Goal: Transaction & Acquisition: Purchase product/service

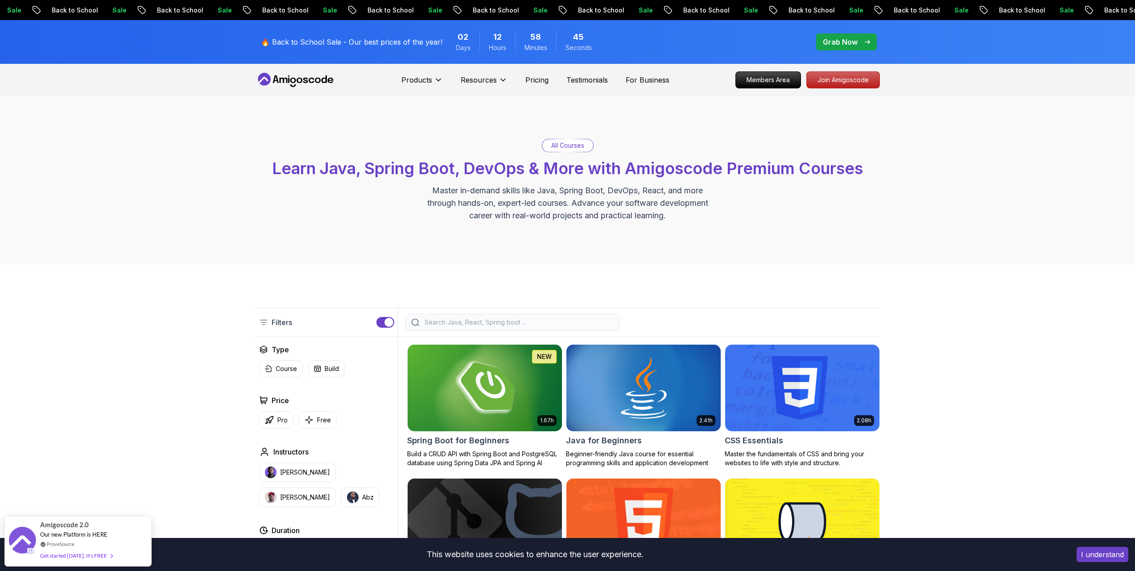
click at [468, 390] on img at bounding box center [485, 387] width 162 height 91
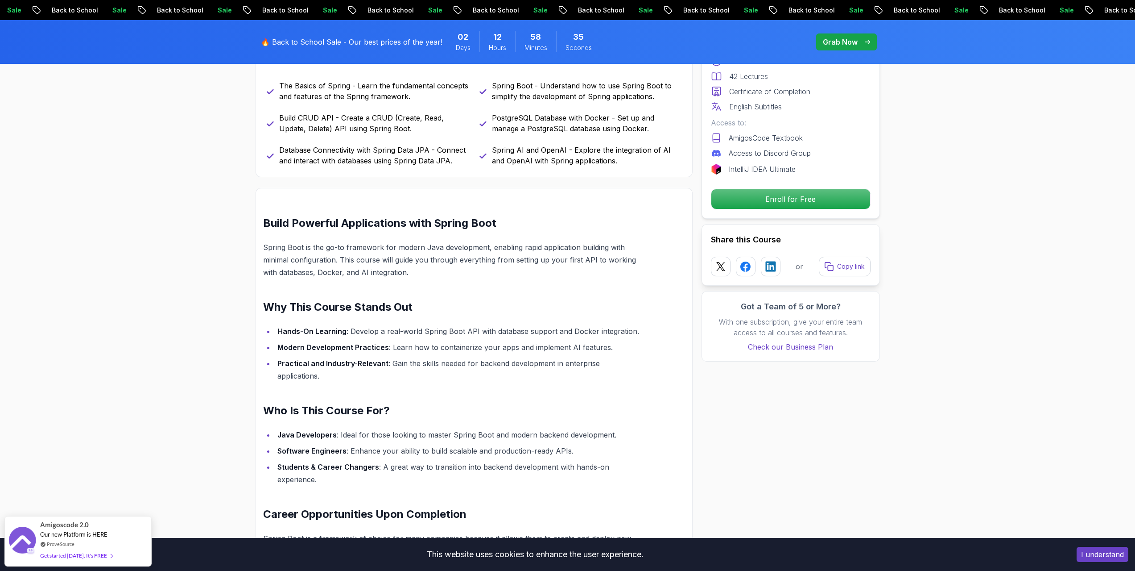
scroll to position [446, 0]
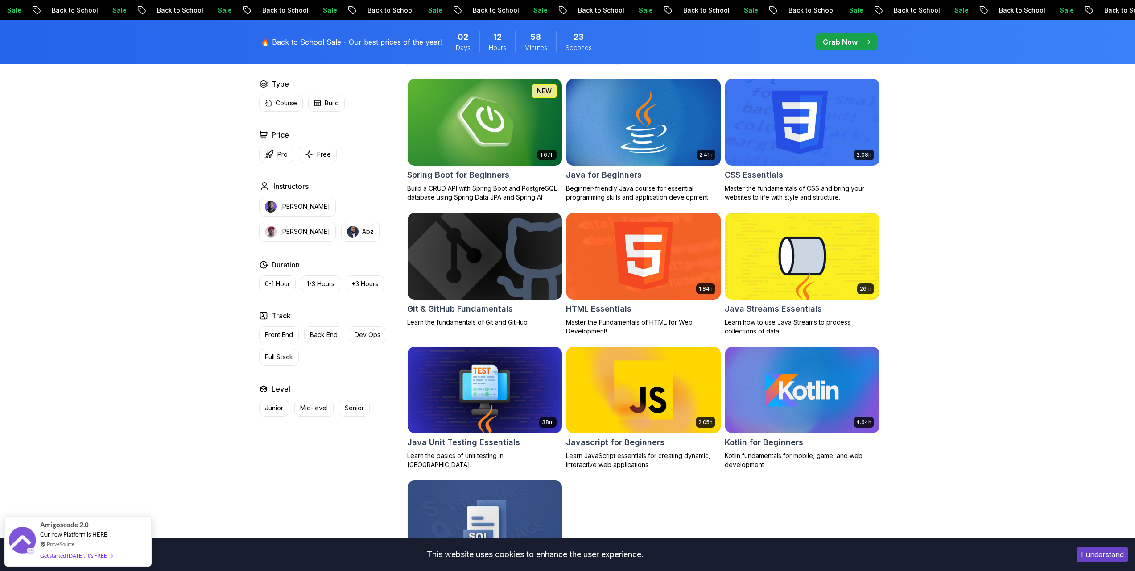
scroll to position [191, 0]
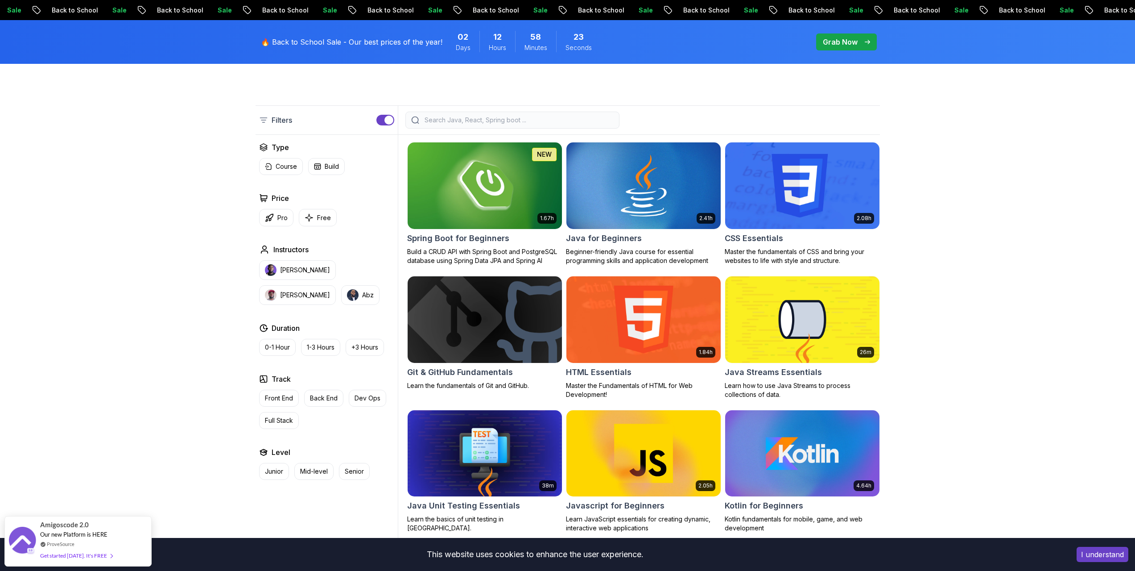
drag, startPoint x: 937, startPoint y: 432, endPoint x: 936, endPoint y: 382, distance: 49.5
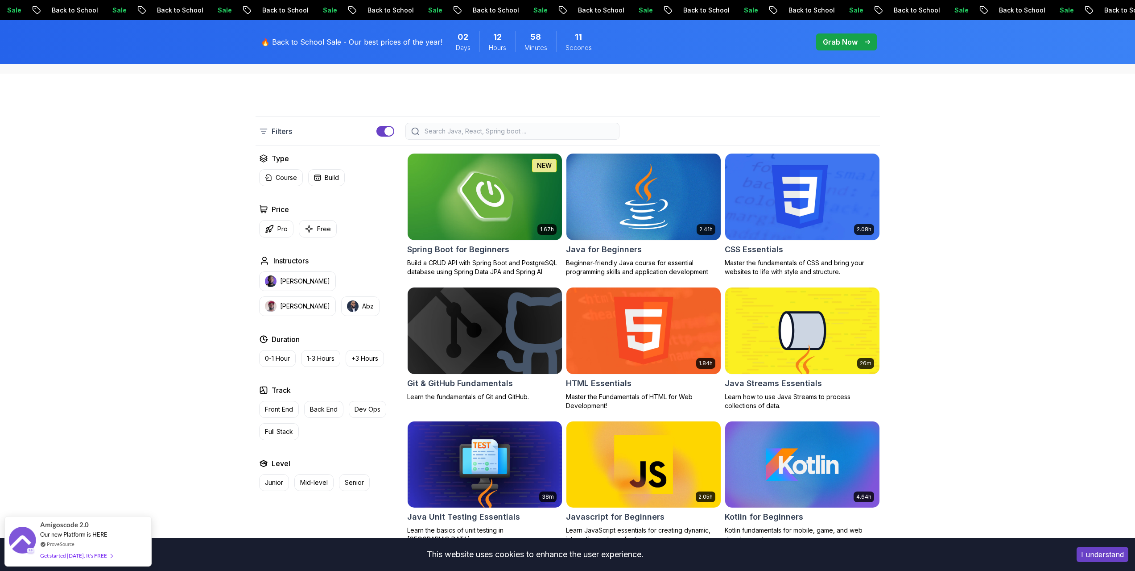
click at [681, 222] on img at bounding box center [644, 196] width 162 height 91
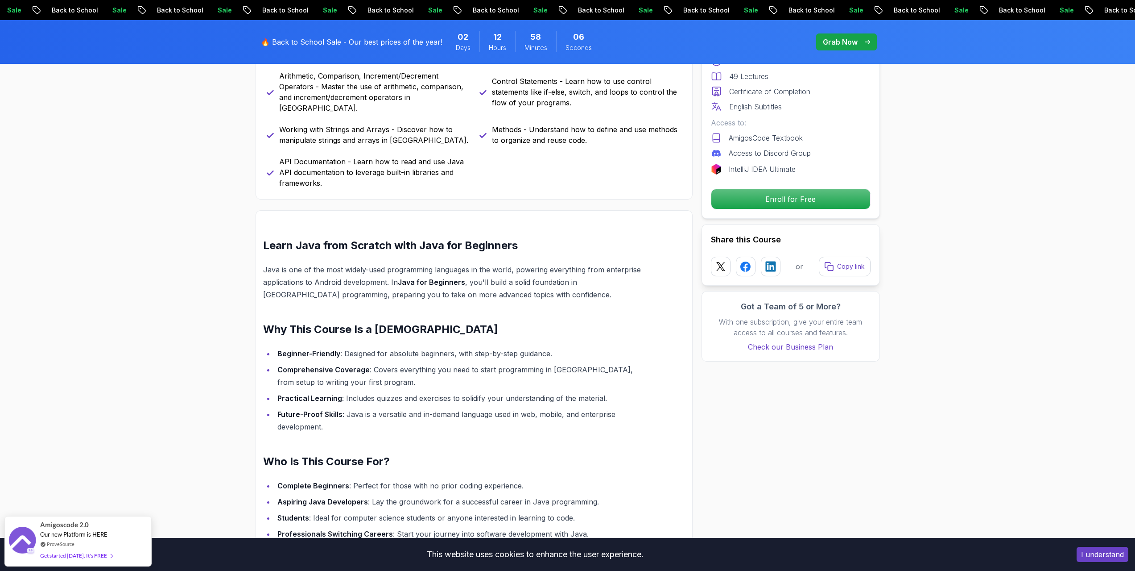
scroll to position [580, 0]
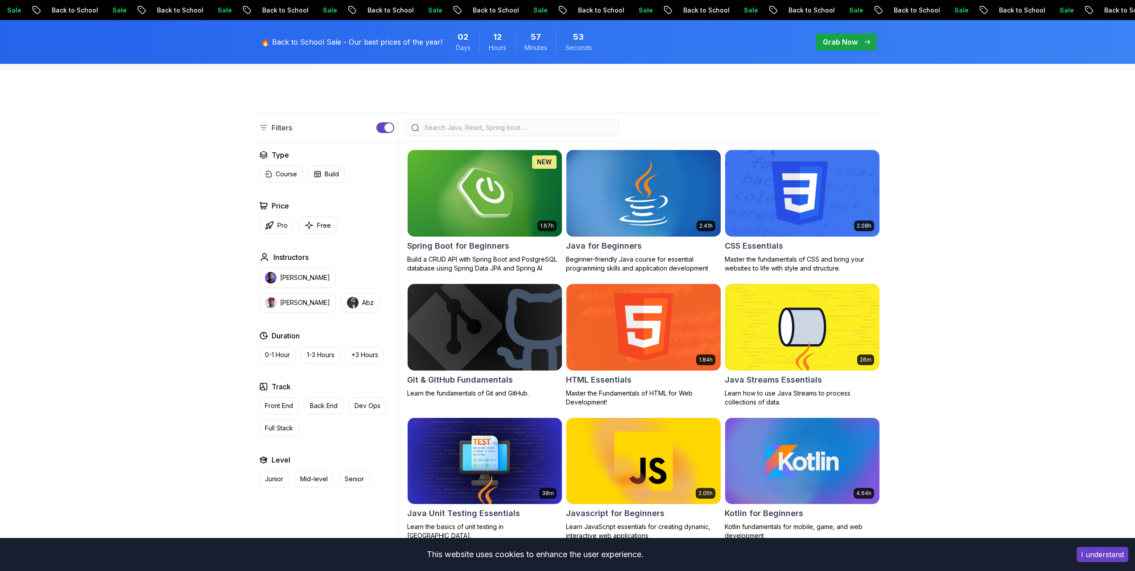
scroll to position [191, 0]
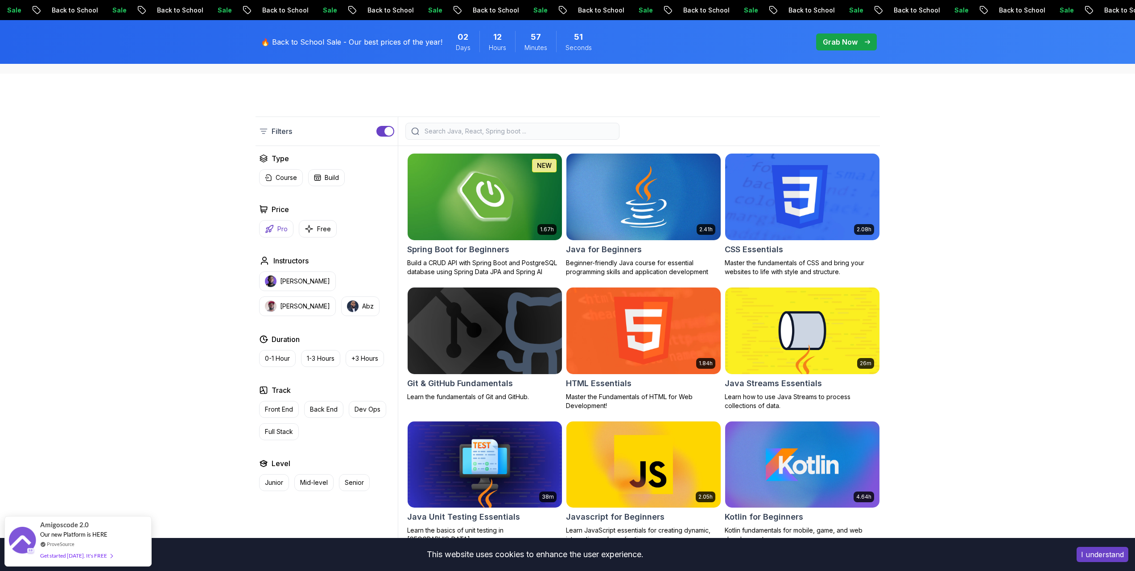
click at [266, 232] on icon "button" at bounding box center [269, 228] width 7 height 7
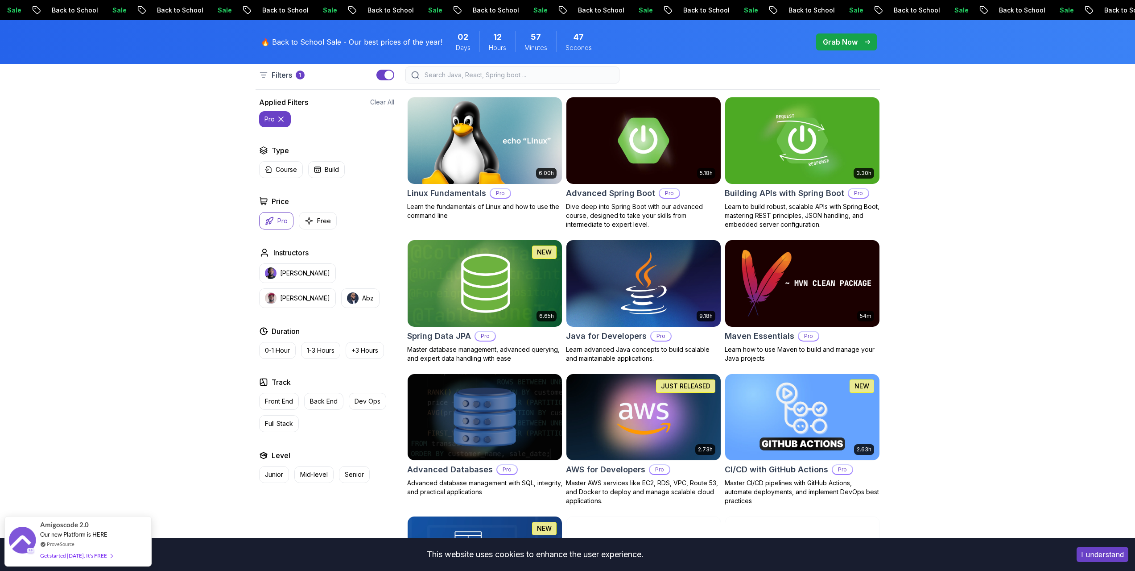
drag, startPoint x: 1004, startPoint y: 288, endPoint x: 1007, endPoint y: 304, distance: 16.2
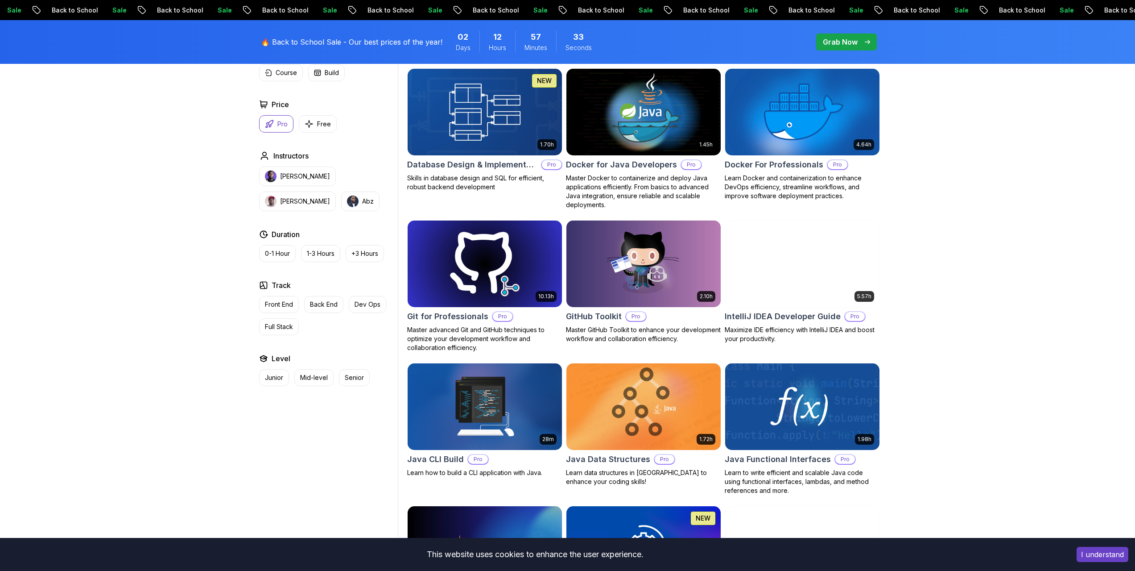
scroll to position [694, 0]
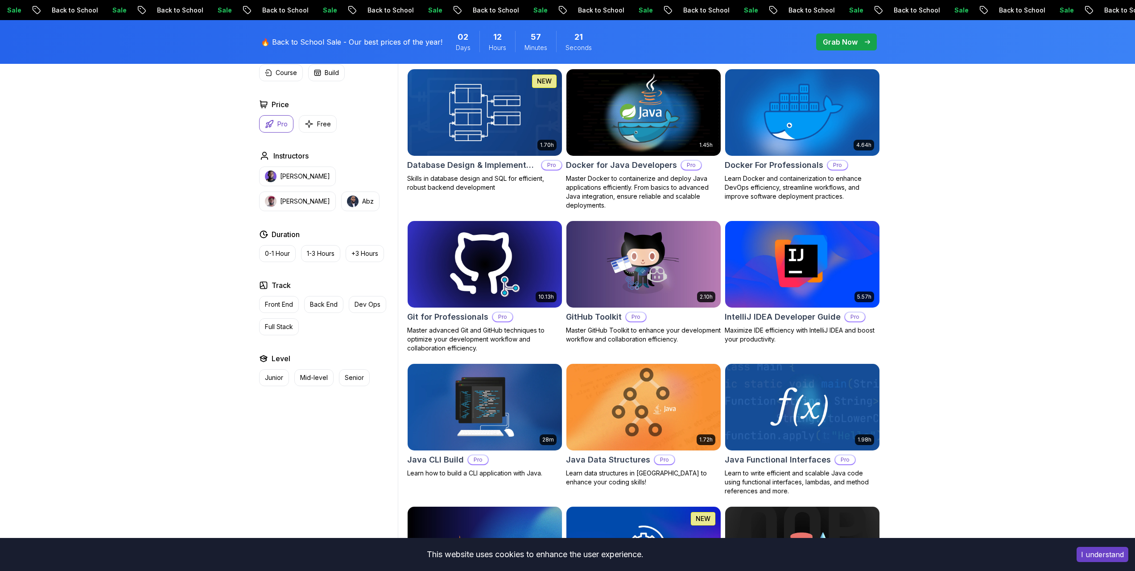
click at [1067, 339] on div "Filters 1 Filters 1 Applied Filters Clear All pro Type Course Build Price Pro F…" at bounding box center [567, 571] width 1135 height 2002
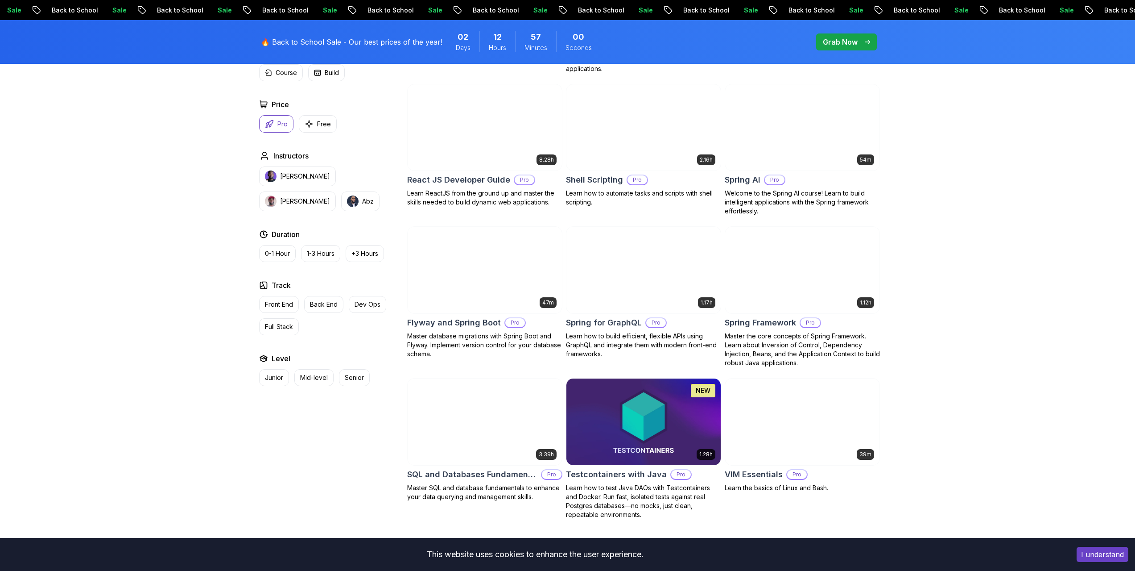
scroll to position [1720, 0]
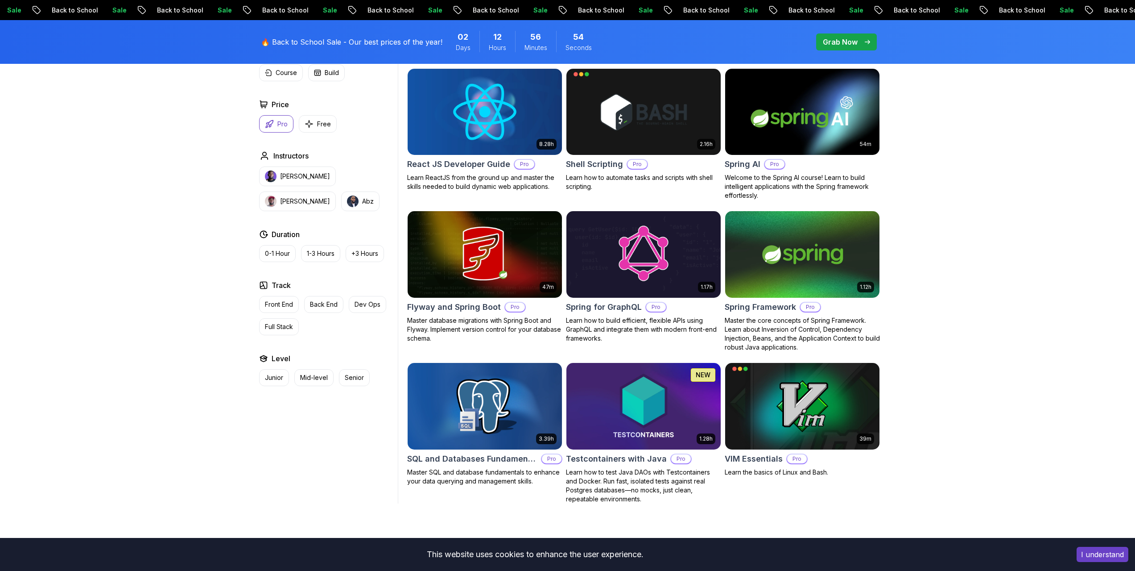
click at [856, 128] on img at bounding box center [802, 111] width 162 height 91
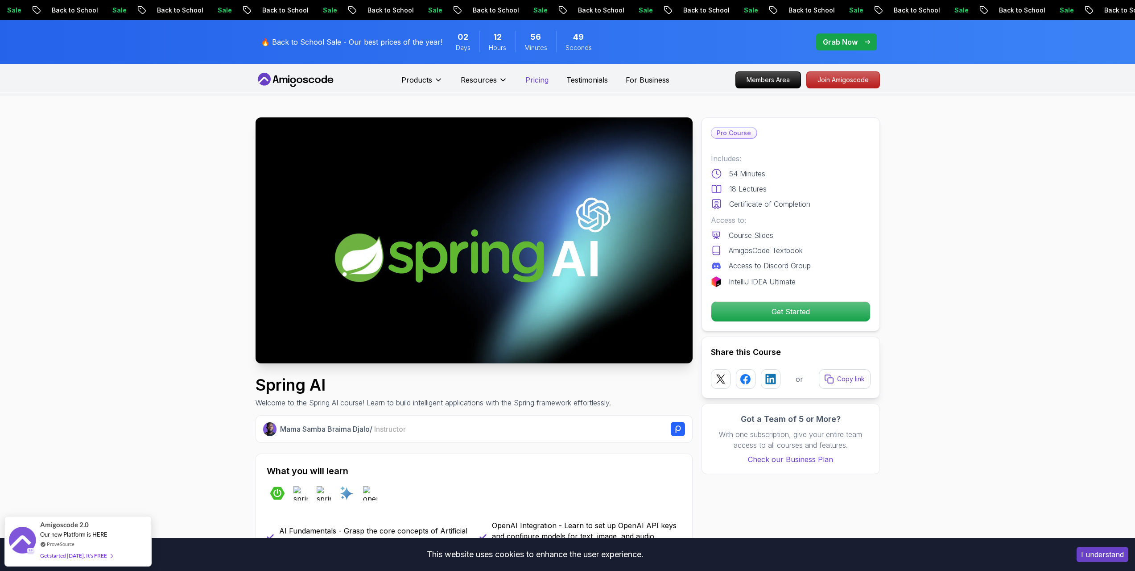
click at [526, 85] on p "Pricing" at bounding box center [537, 80] width 23 height 11
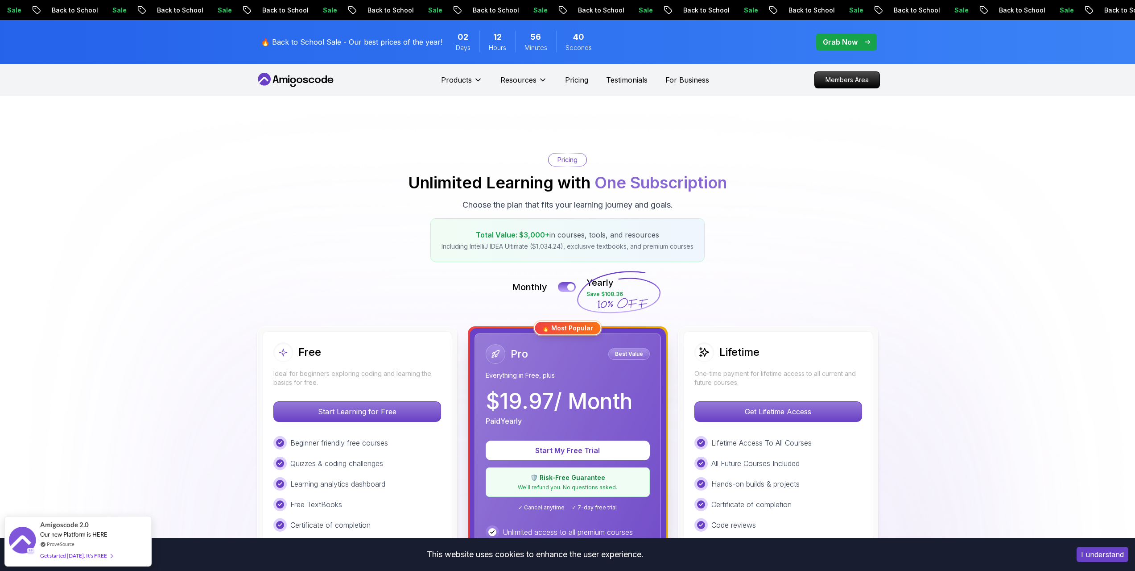
drag, startPoint x: 179, startPoint y: 367, endPoint x: 214, endPoint y: 218, distance: 152.6
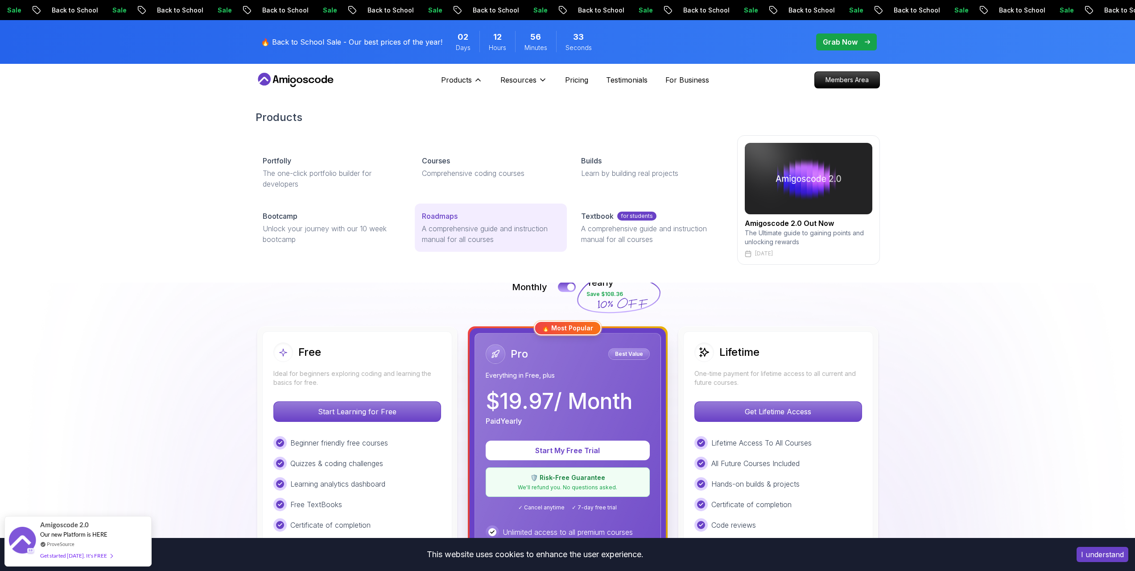
click at [455, 224] on p "A comprehensive guide and instruction manual for all courses" at bounding box center [491, 233] width 138 height 21
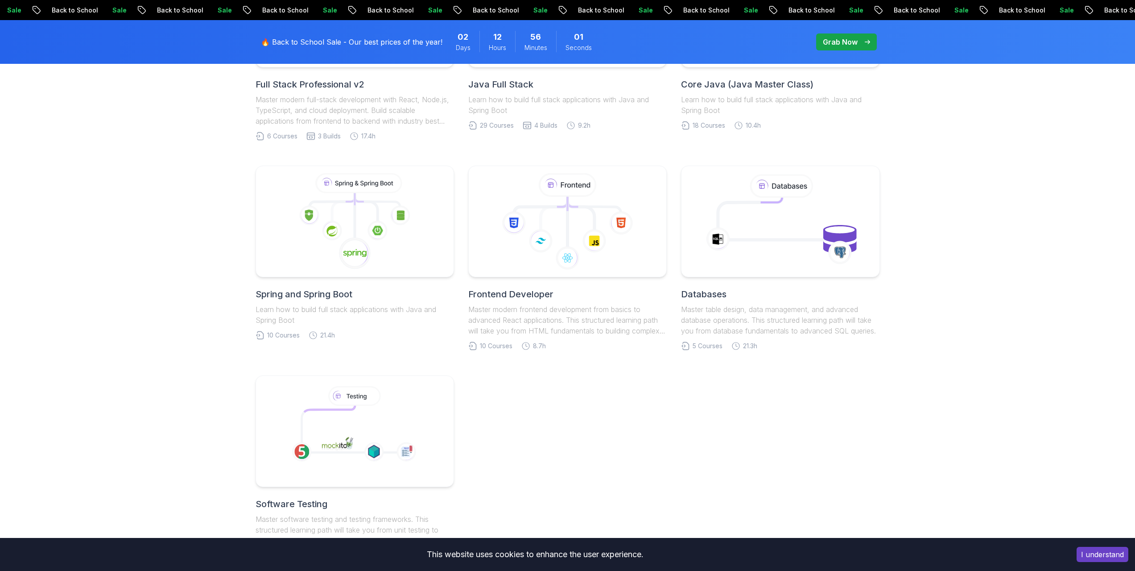
scroll to position [446, 0]
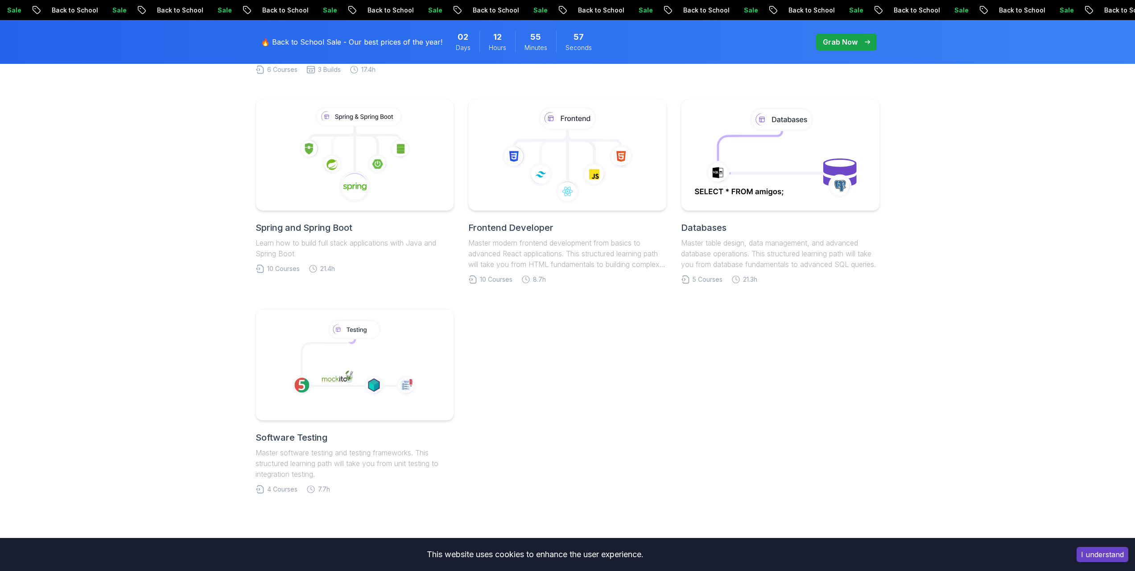
drag, startPoint x: 971, startPoint y: 249, endPoint x: 973, endPoint y: 167, distance: 81.7
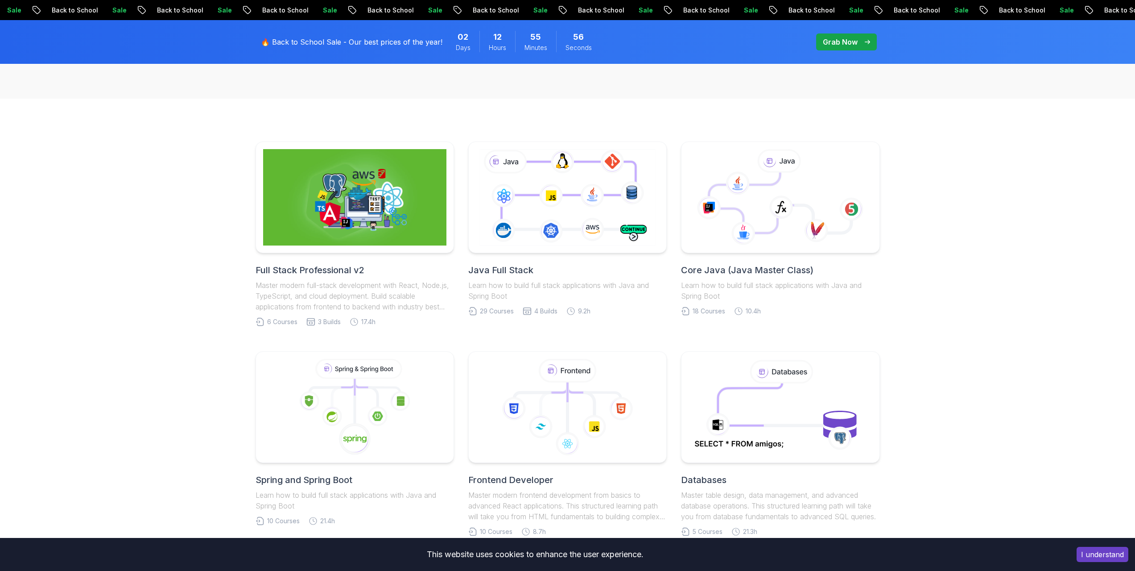
drag, startPoint x: 966, startPoint y: 178, endPoint x: 964, endPoint y: 166, distance: 13.1
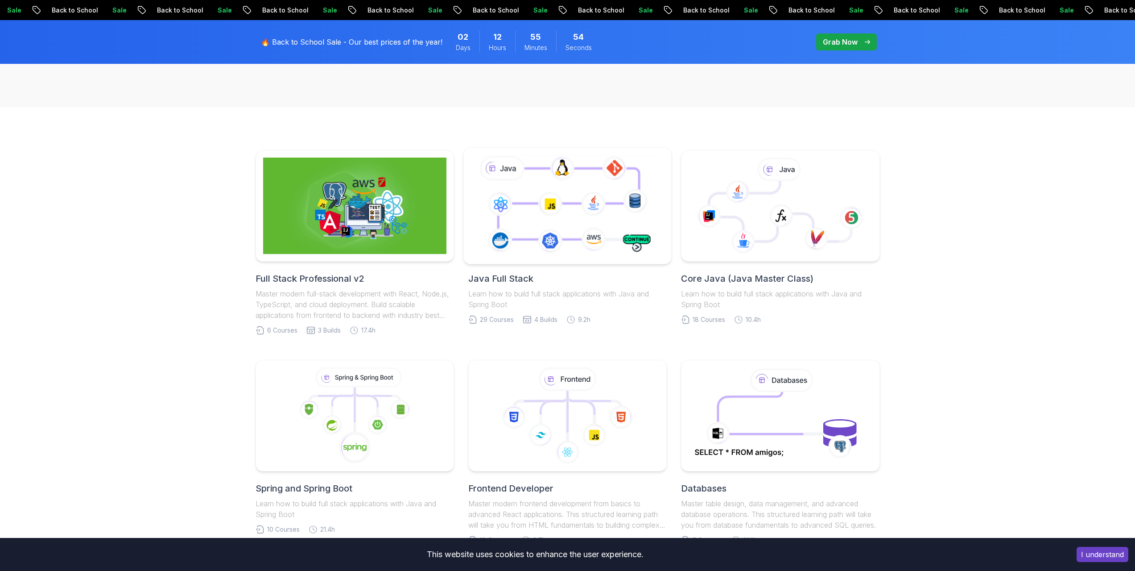
click at [580, 235] on icon at bounding box center [567, 205] width 189 height 105
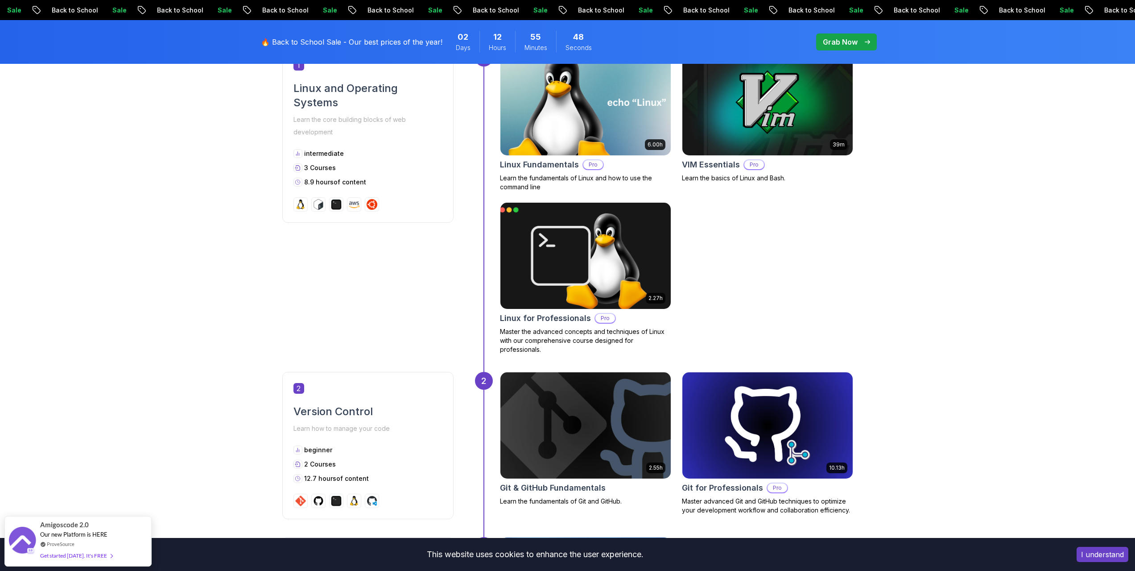
scroll to position [343, 0]
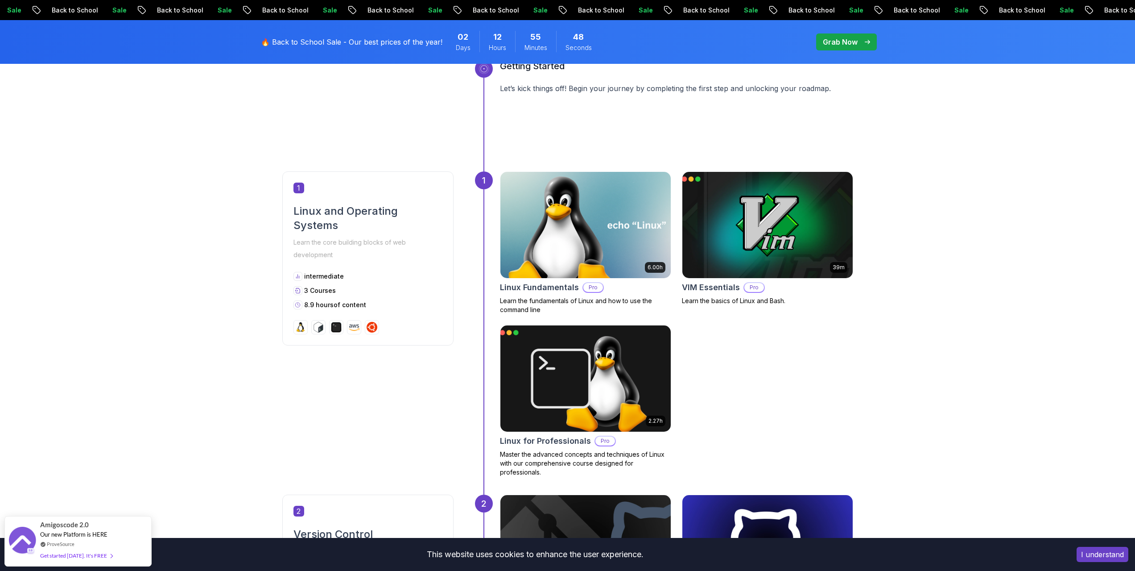
drag, startPoint x: 951, startPoint y: 221, endPoint x: 963, endPoint y: 109, distance: 112.1
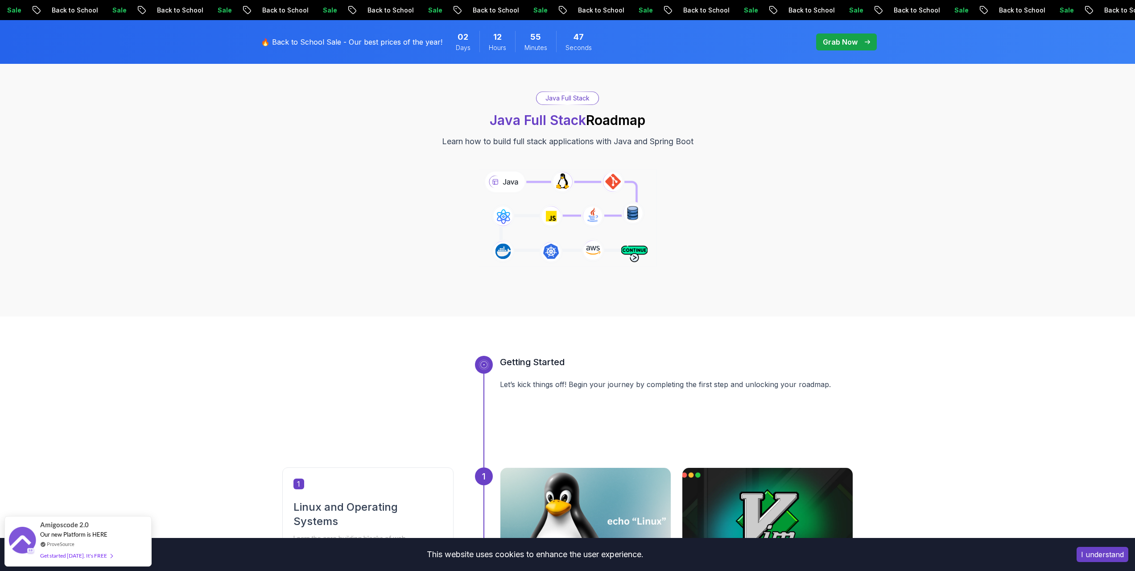
drag, startPoint x: 962, startPoint y: 228, endPoint x: 965, endPoint y: 260, distance: 32.3
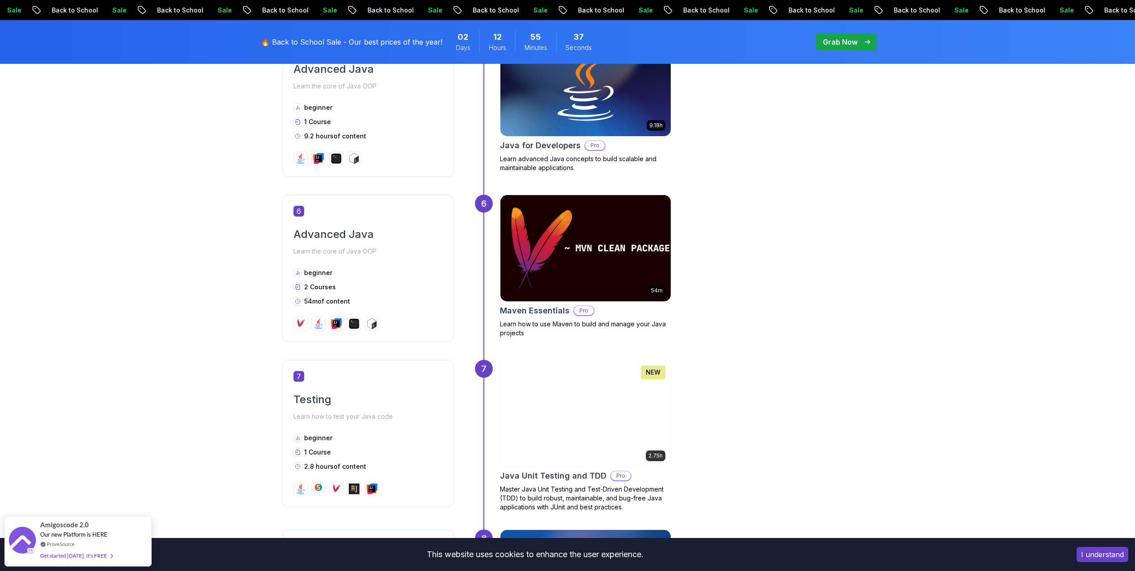
drag, startPoint x: 965, startPoint y: 235, endPoint x: 965, endPoint y: 260, distance: 24.5
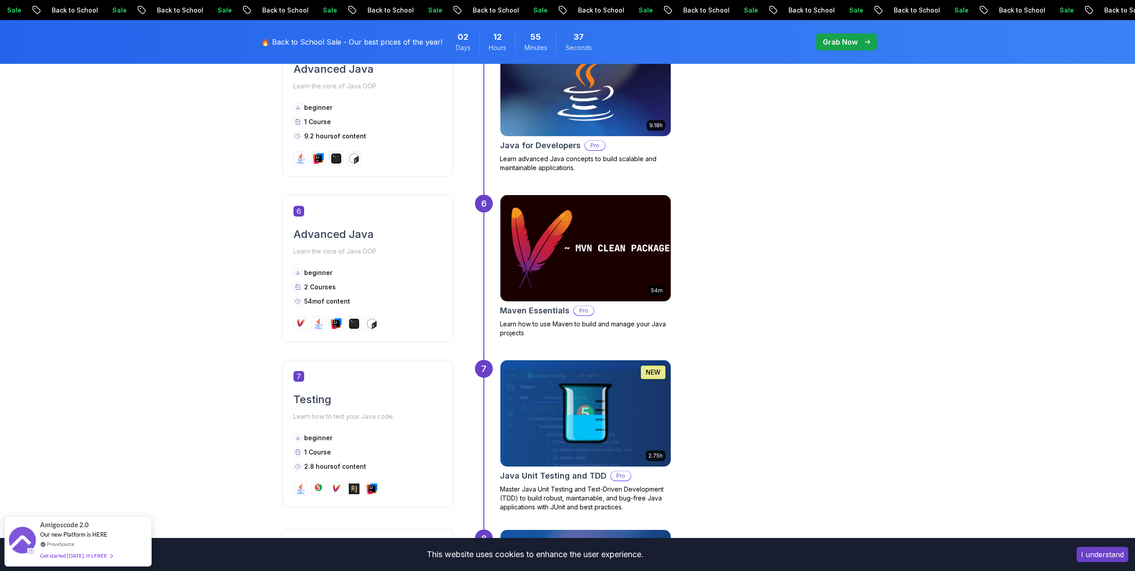
scroll to position [1317, 0]
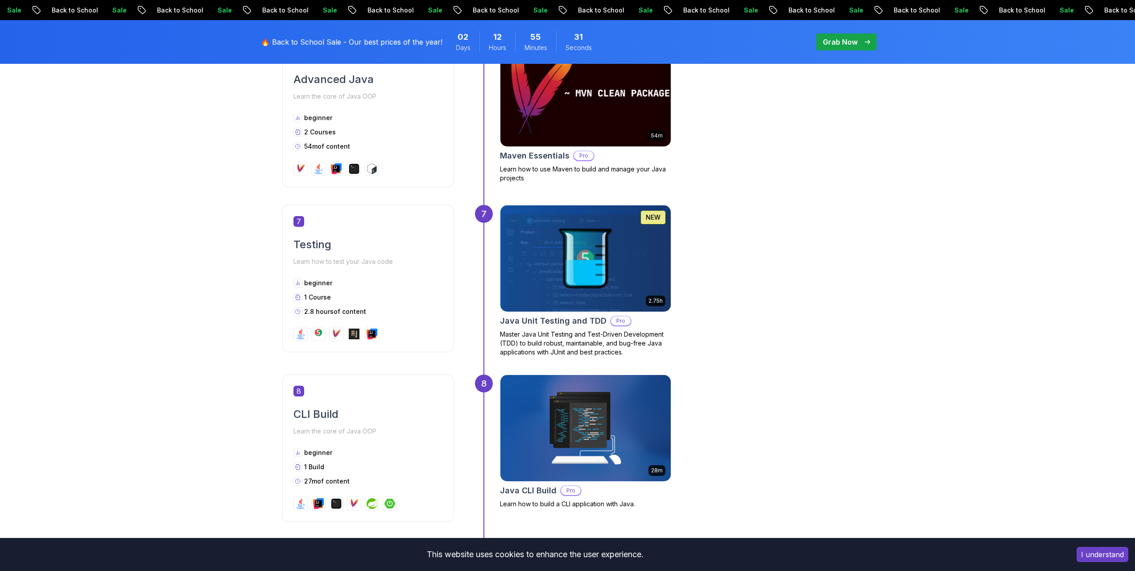
drag, startPoint x: 906, startPoint y: 207, endPoint x: 898, endPoint y: 247, distance: 40.9
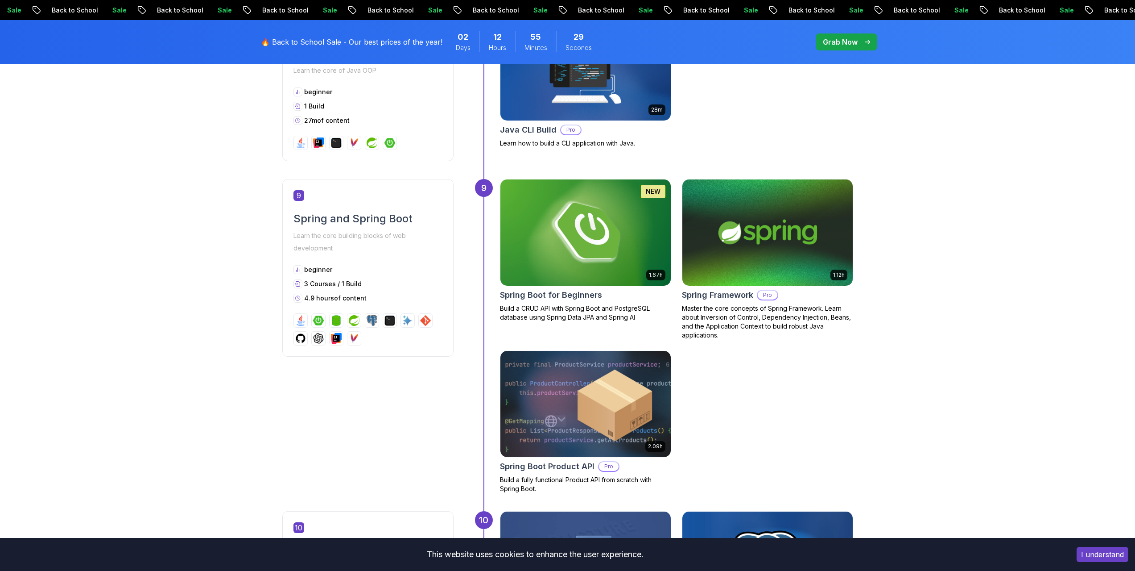
drag, startPoint x: 880, startPoint y: 311, endPoint x: 944, endPoint y: 357, distance: 78.5
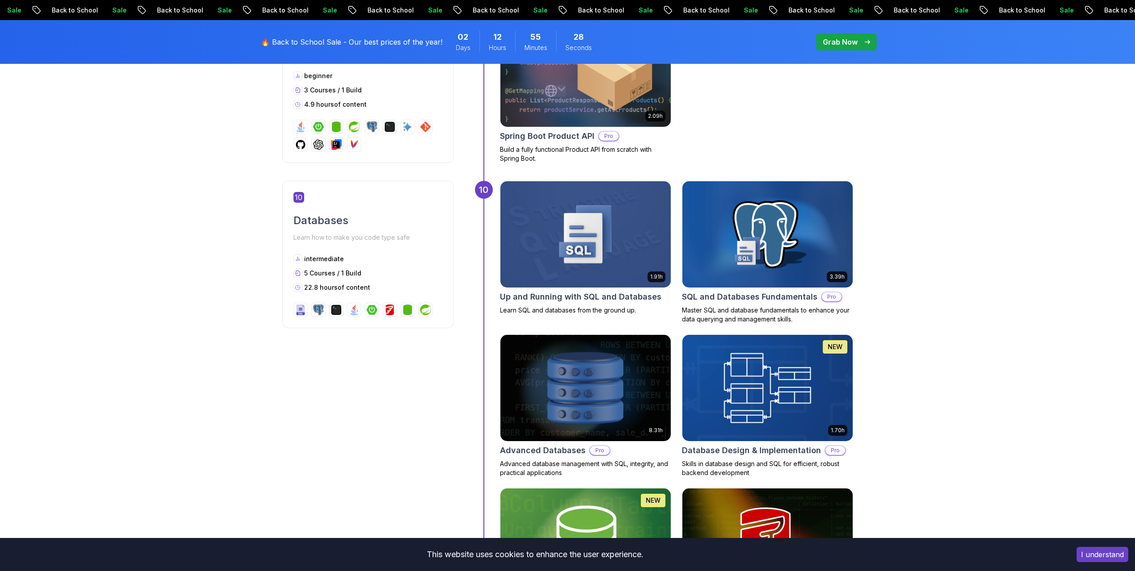
drag, startPoint x: 941, startPoint y: 344, endPoint x: 969, endPoint y: 417, distance: 78.5
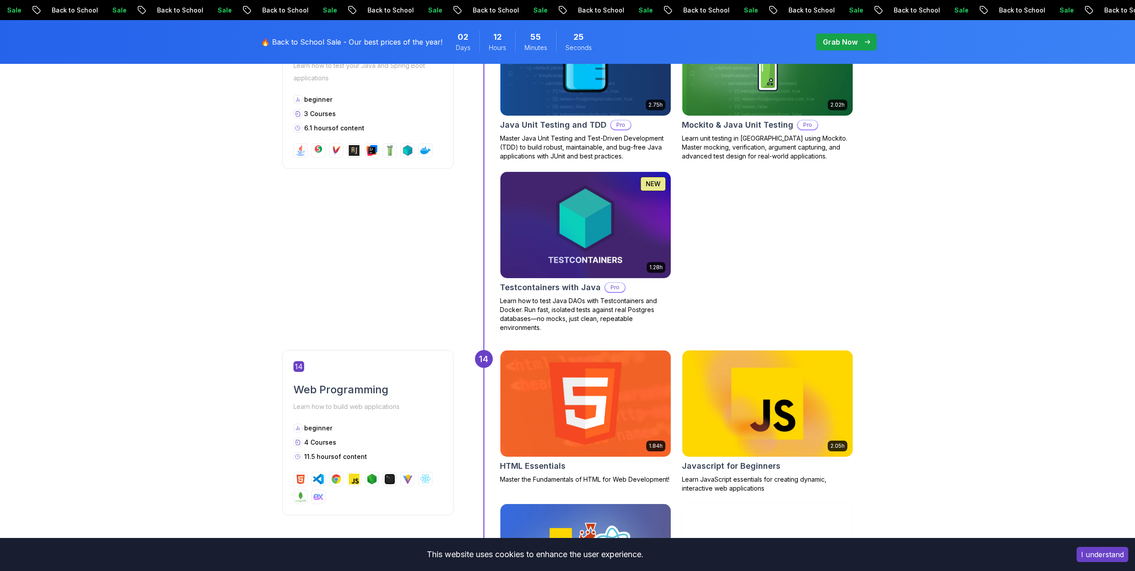
scroll to position [3235, 0]
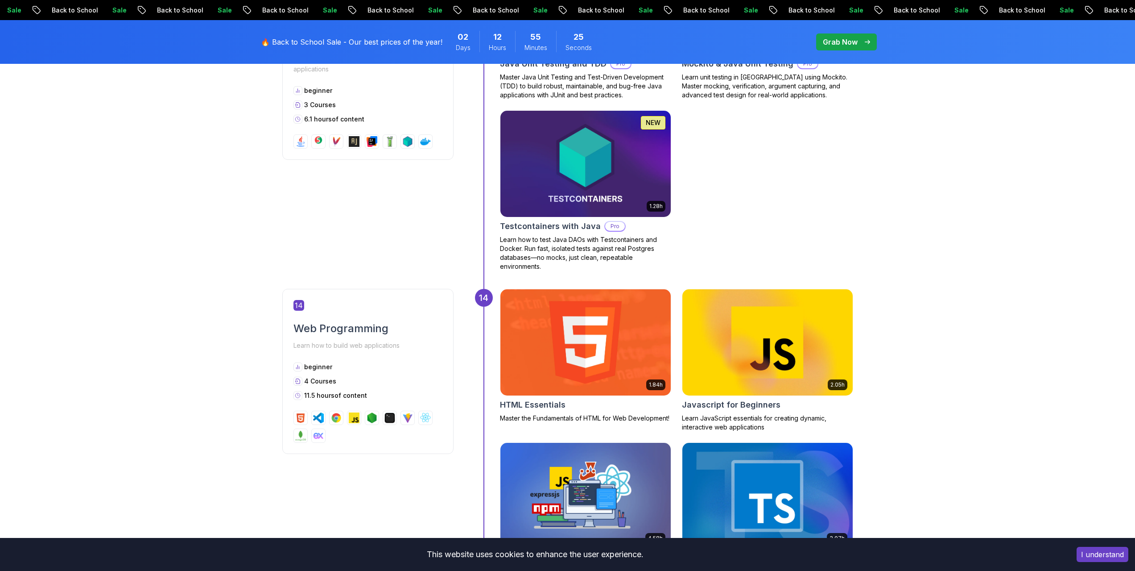
drag, startPoint x: 965, startPoint y: 359, endPoint x: 965, endPoint y: 396, distance: 37.5
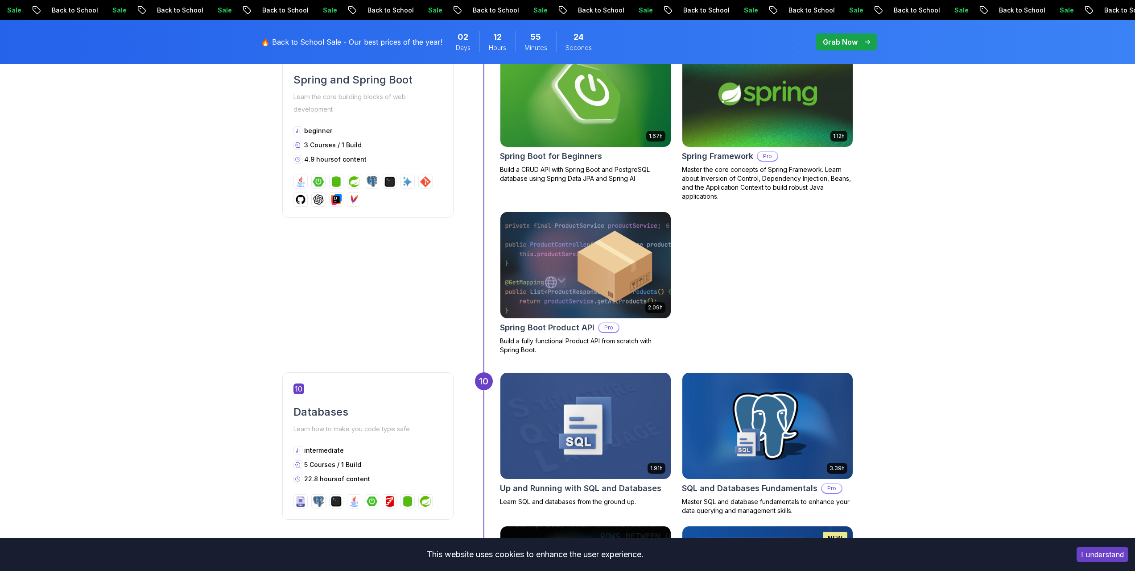
drag, startPoint x: 997, startPoint y: 281, endPoint x: 982, endPoint y: 155, distance: 126.7
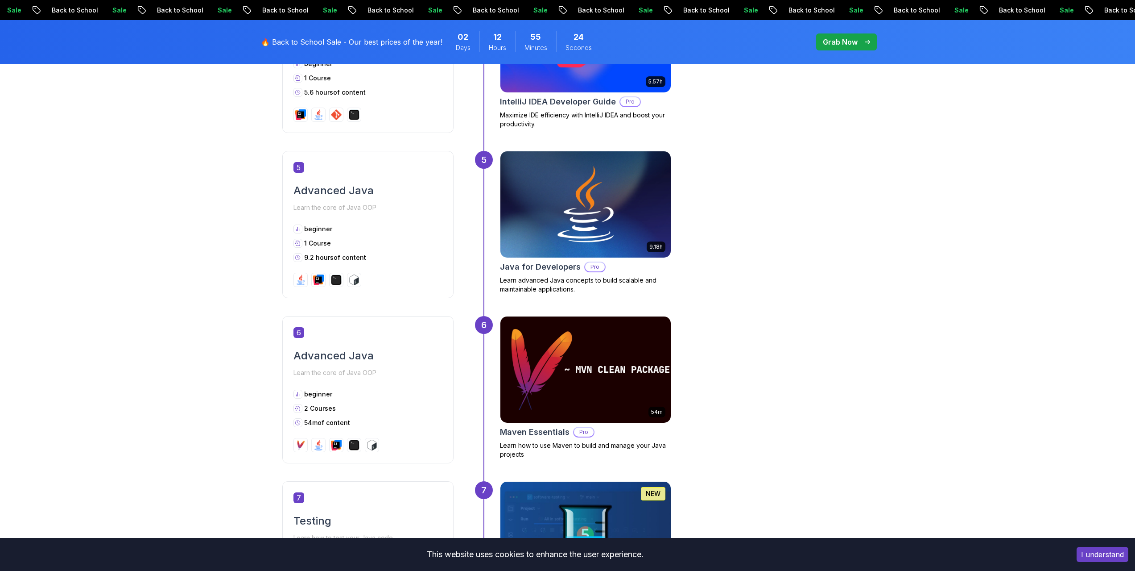
drag, startPoint x: 976, startPoint y: 259, endPoint x: 966, endPoint y: 340, distance: 81.8
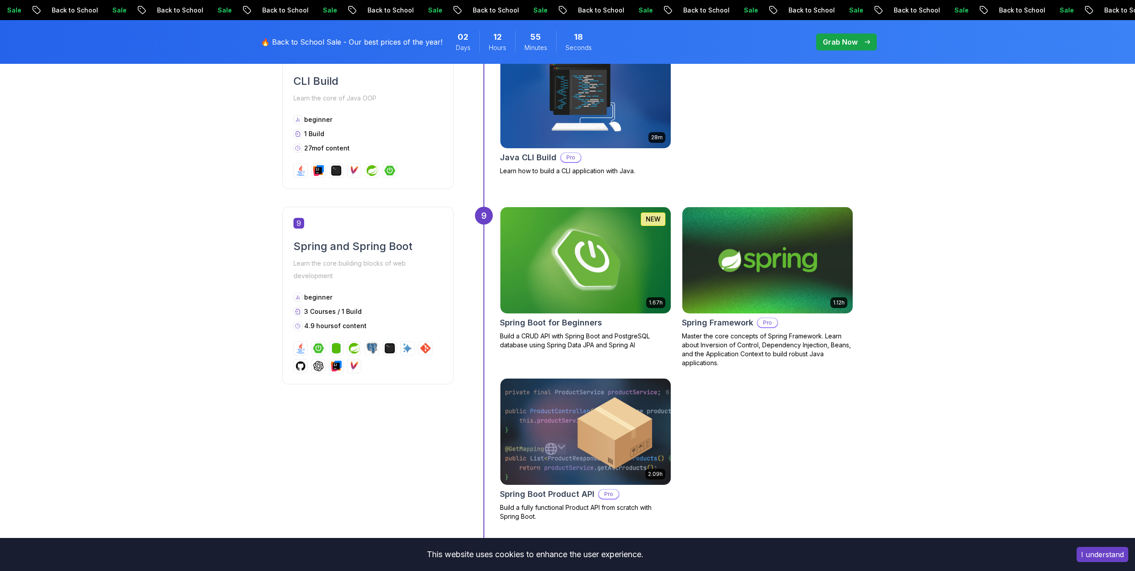
scroll to position [1806, 0]
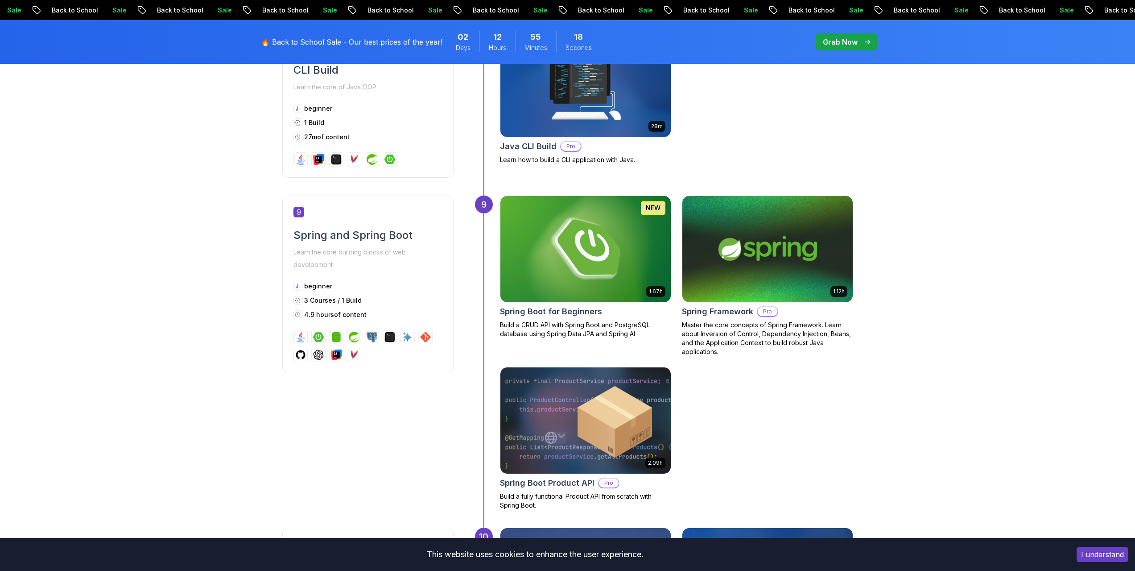
drag, startPoint x: 968, startPoint y: 330, endPoint x: 968, endPoint y: 335, distance: 5.4
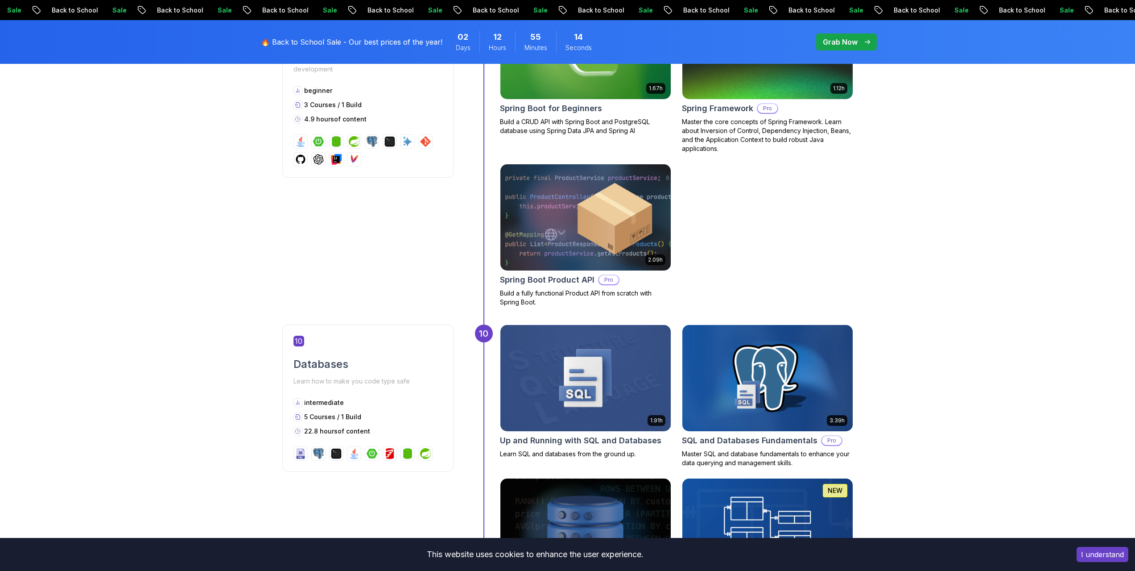
drag, startPoint x: 962, startPoint y: 277, endPoint x: 960, endPoint y: 316, distance: 39.7
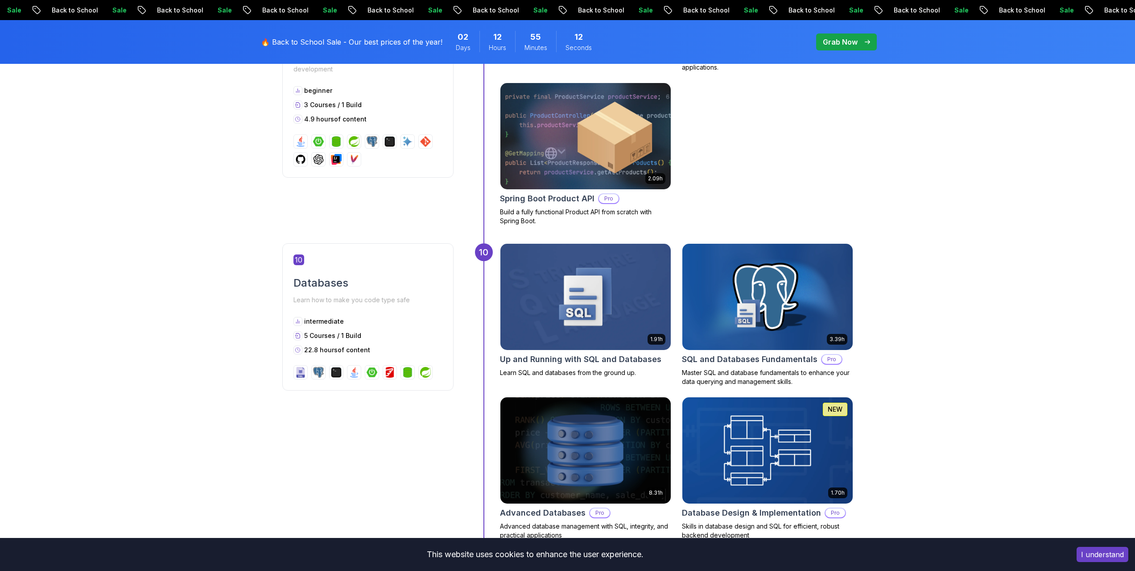
drag, startPoint x: 965, startPoint y: 328, endPoint x: 969, endPoint y: 338, distance: 11.0
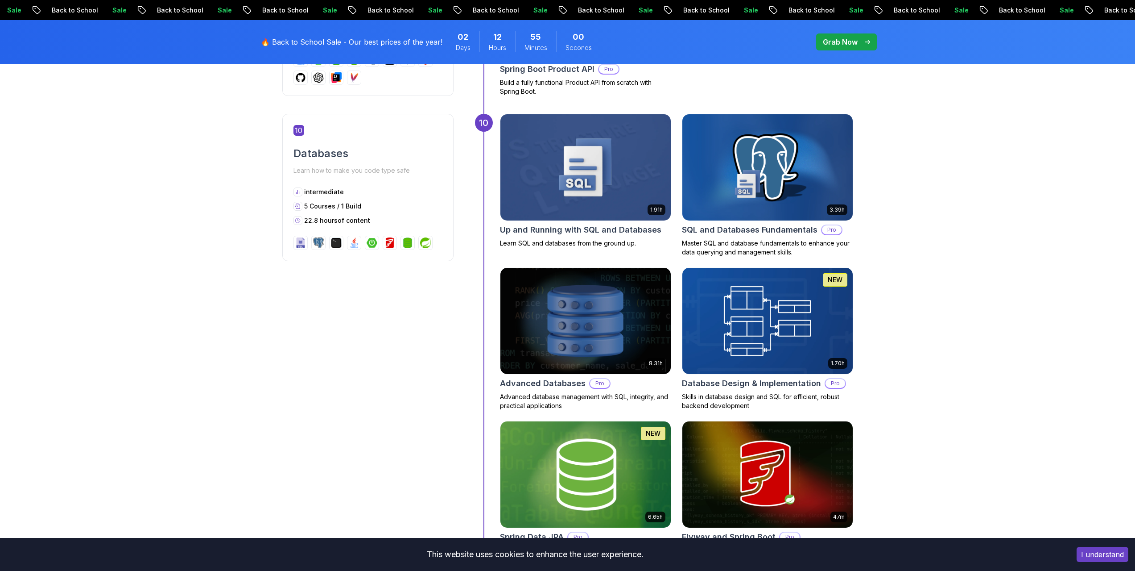
drag, startPoint x: 951, startPoint y: 287, endPoint x: 957, endPoint y: 313, distance: 26.6
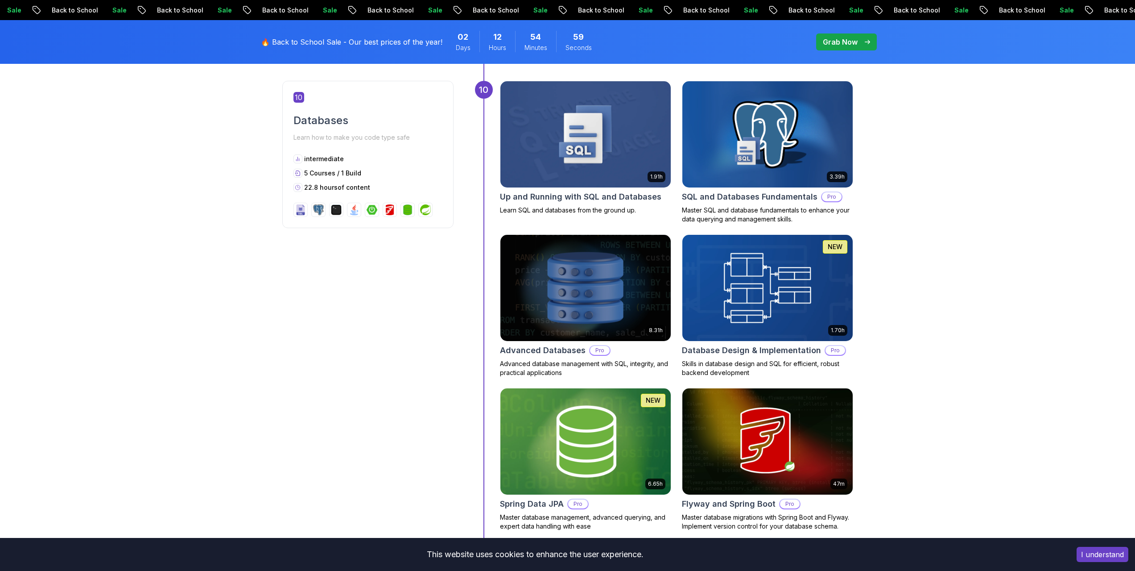
scroll to position [2253, 0]
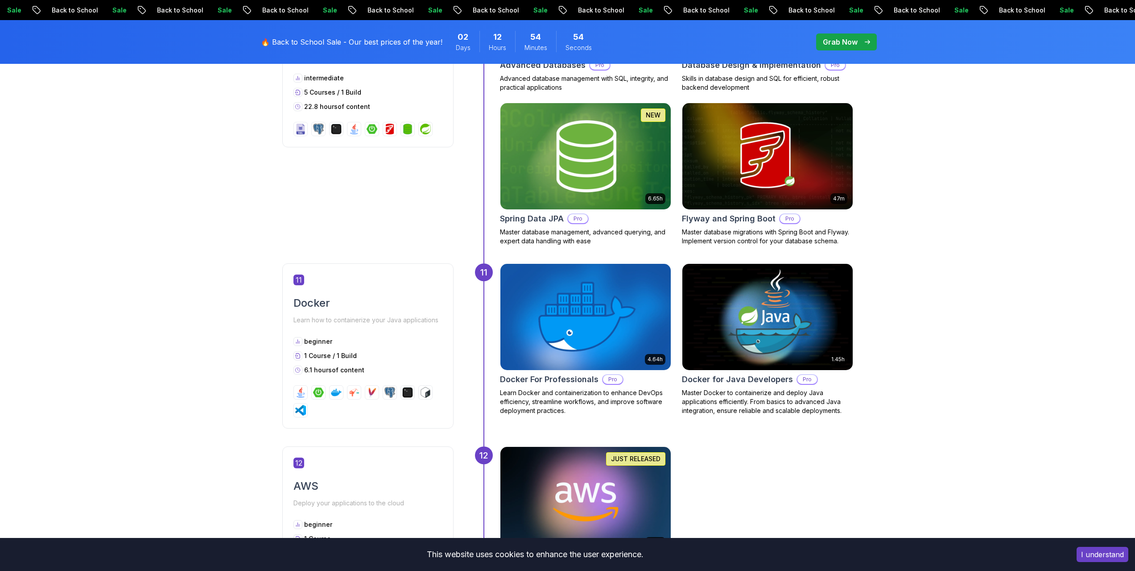
drag, startPoint x: 963, startPoint y: 332, endPoint x: 965, endPoint y: 360, distance: 28.6
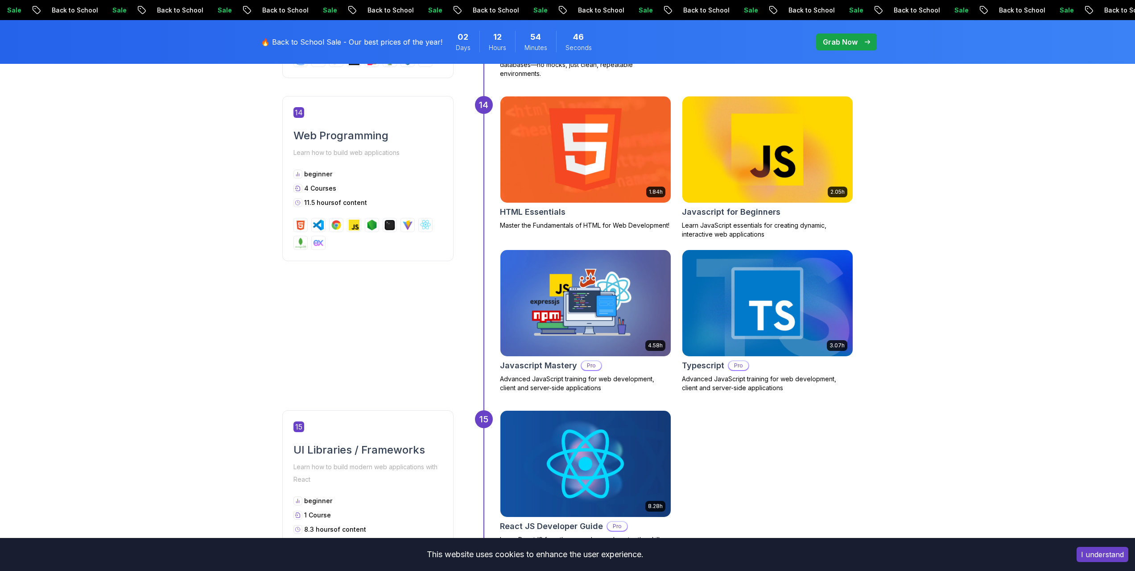
drag, startPoint x: 968, startPoint y: 367, endPoint x: 965, endPoint y: 394, distance: 27.0
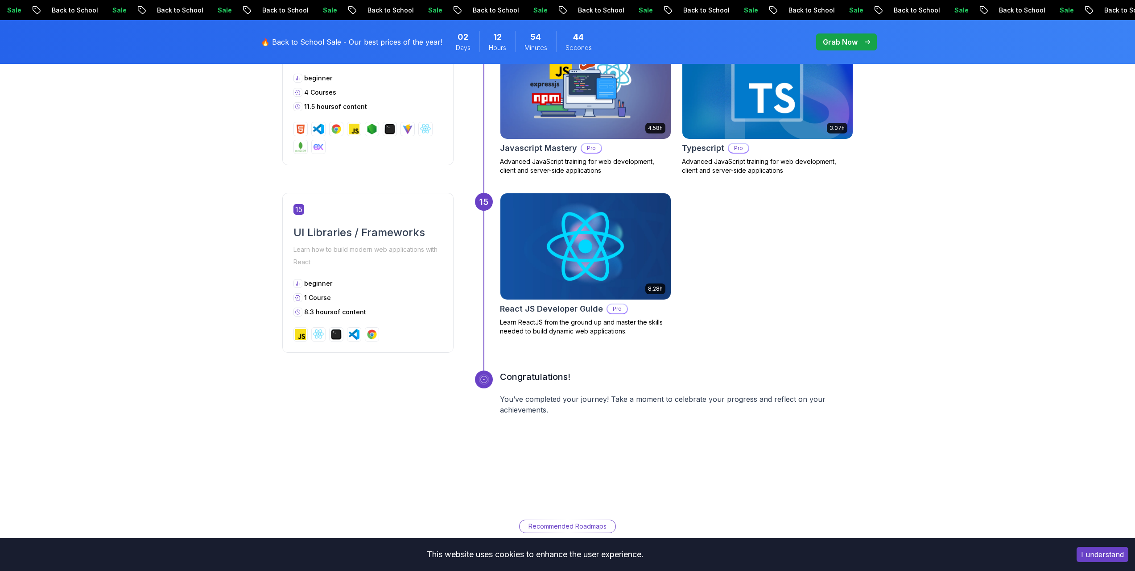
drag, startPoint x: 965, startPoint y: 398, endPoint x: 965, endPoint y: 423, distance: 25.0
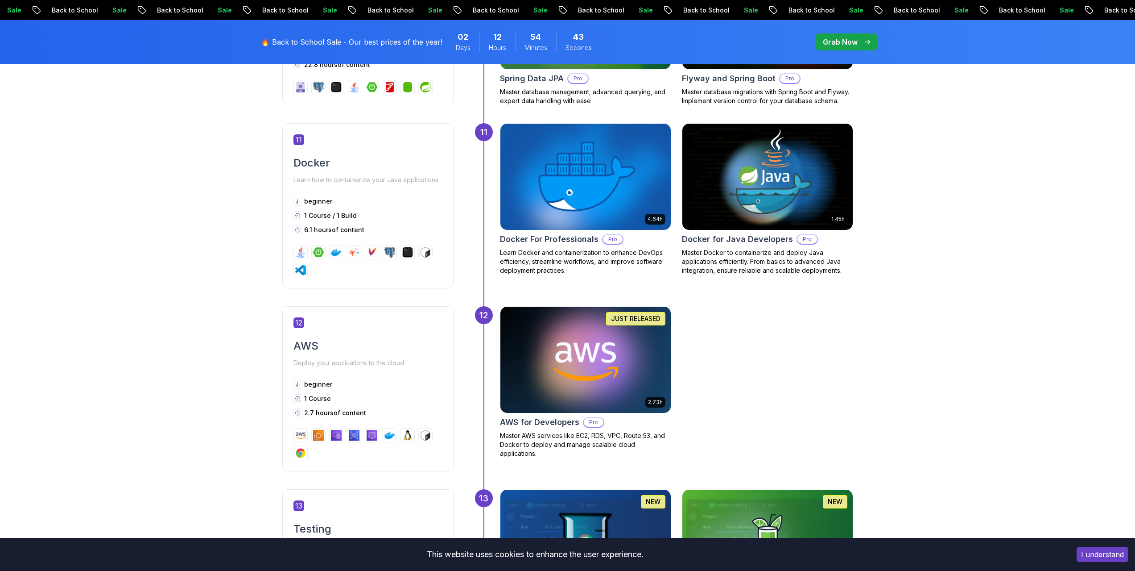
drag, startPoint x: 953, startPoint y: 385, endPoint x: 941, endPoint y: 263, distance: 122.4
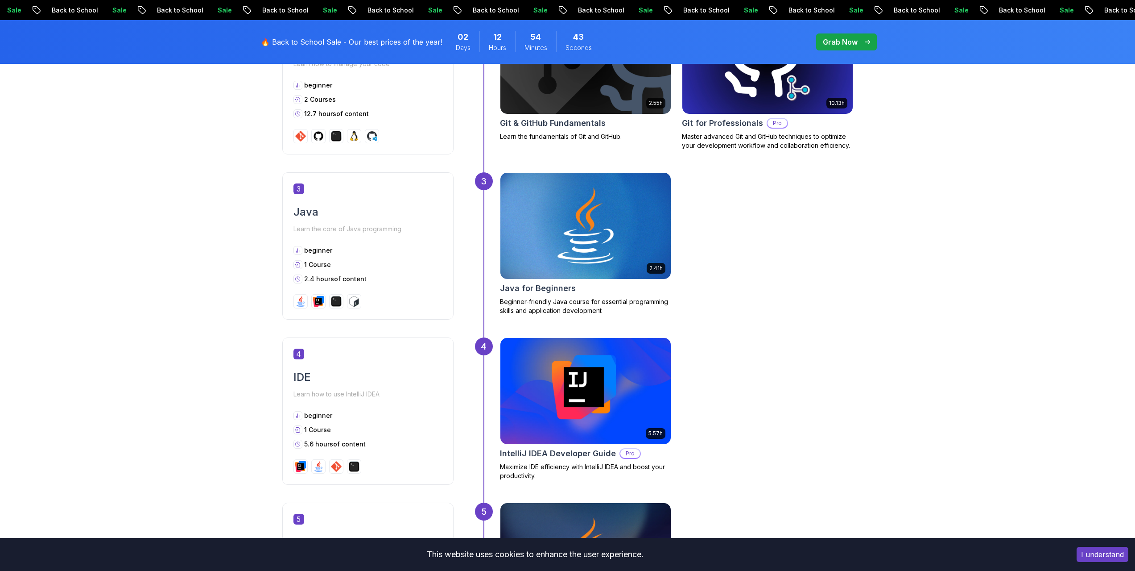
drag, startPoint x: 945, startPoint y: 224, endPoint x: 932, endPoint y: 154, distance: 71.2
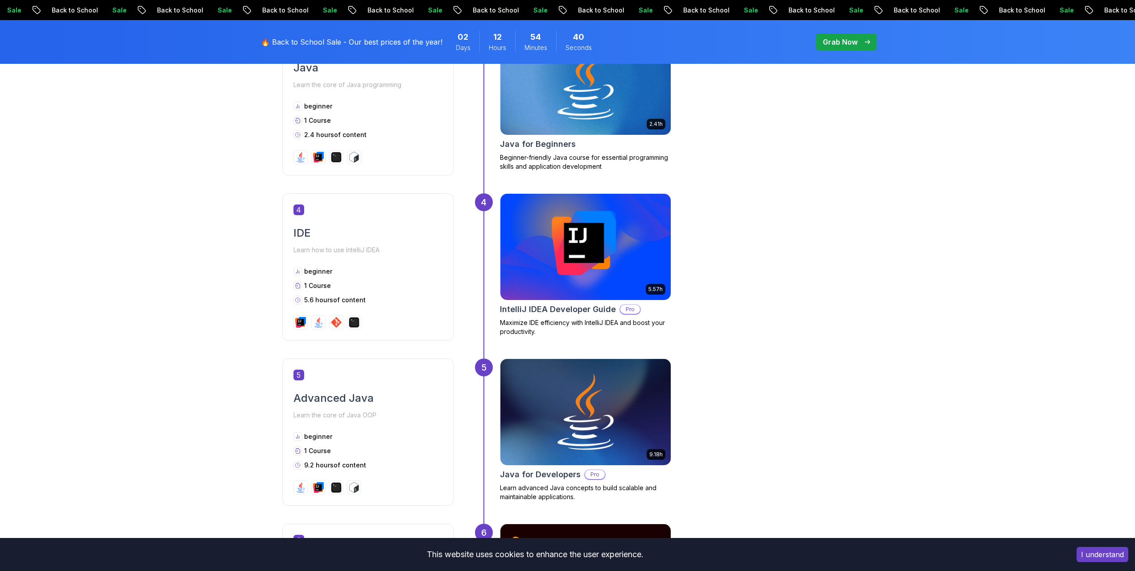
drag, startPoint x: 941, startPoint y: 337, endPoint x: 964, endPoint y: 373, distance: 43.1
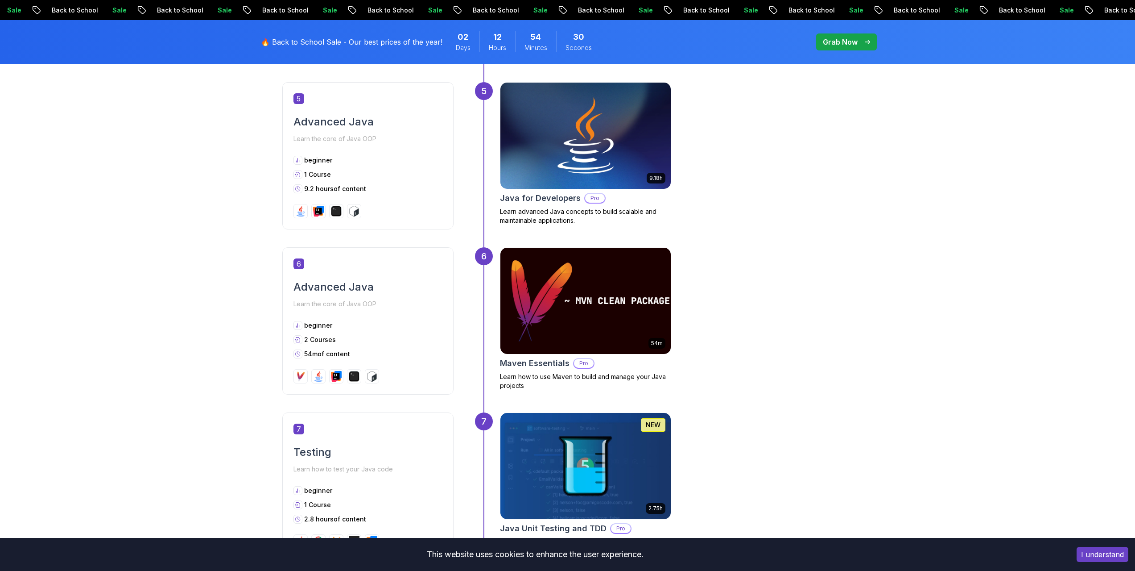
scroll to position [1251, 0]
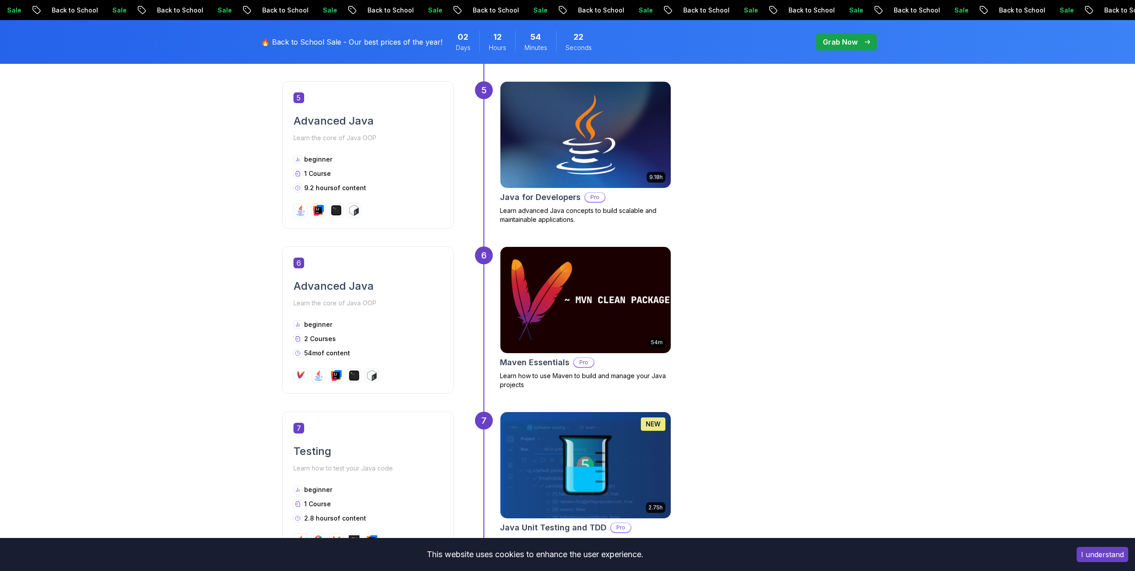
click at [635, 153] on img at bounding box center [585, 135] width 179 height 112
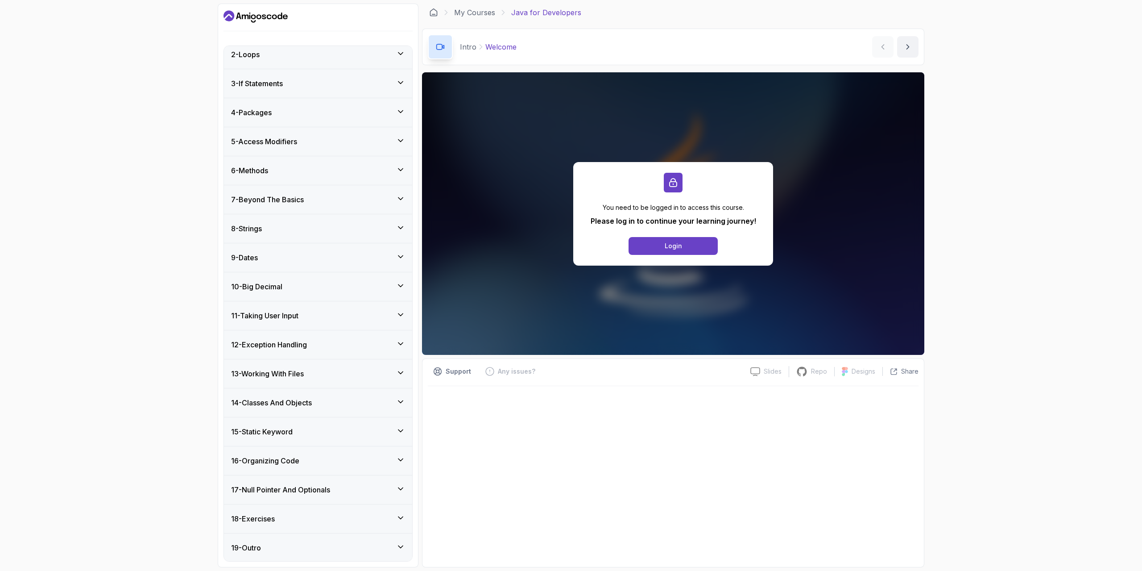
scroll to position [111, 0]
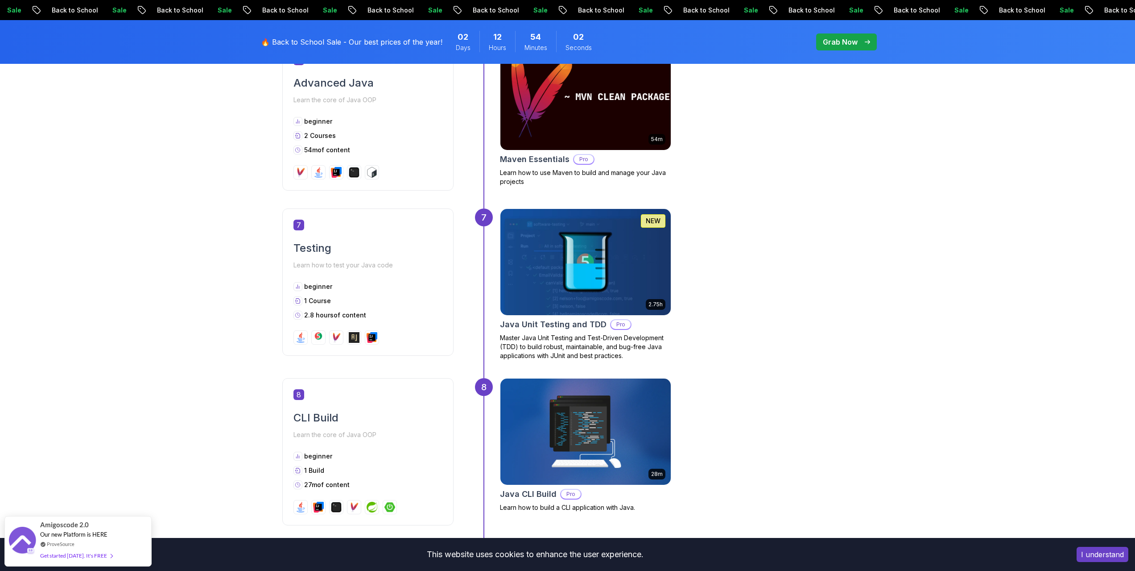
scroll to position [1498, 0]
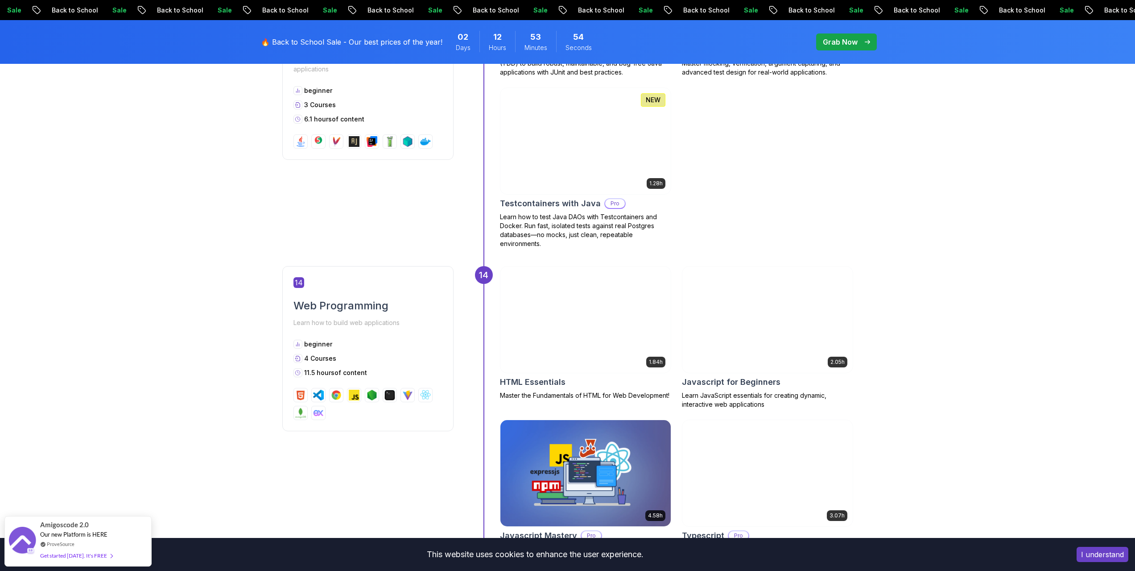
drag, startPoint x: 978, startPoint y: 233, endPoint x: 918, endPoint y: 299, distance: 89.1
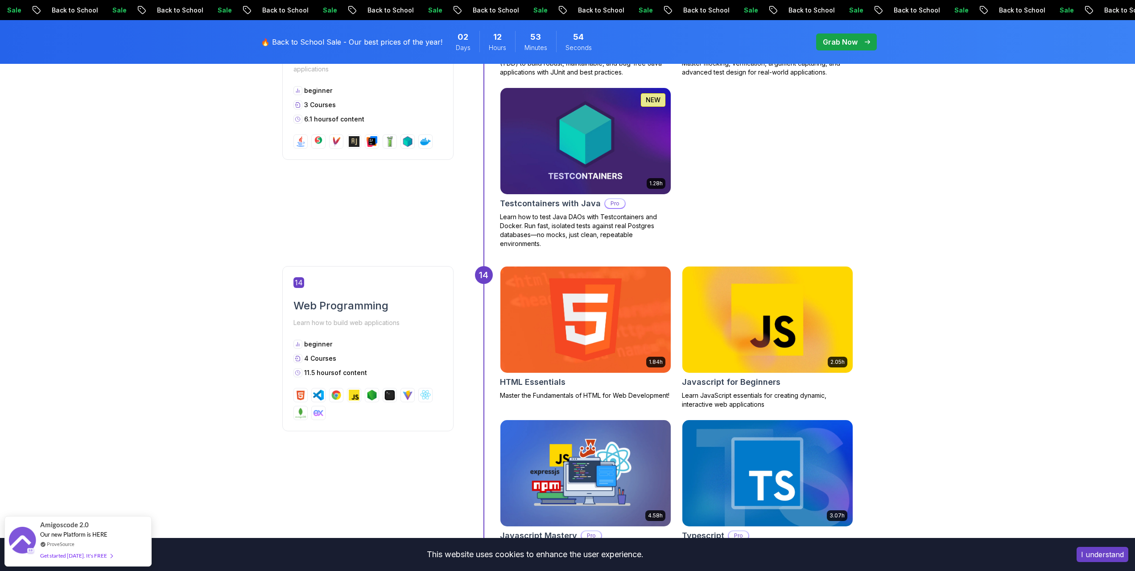
scroll to position [3784, 0]
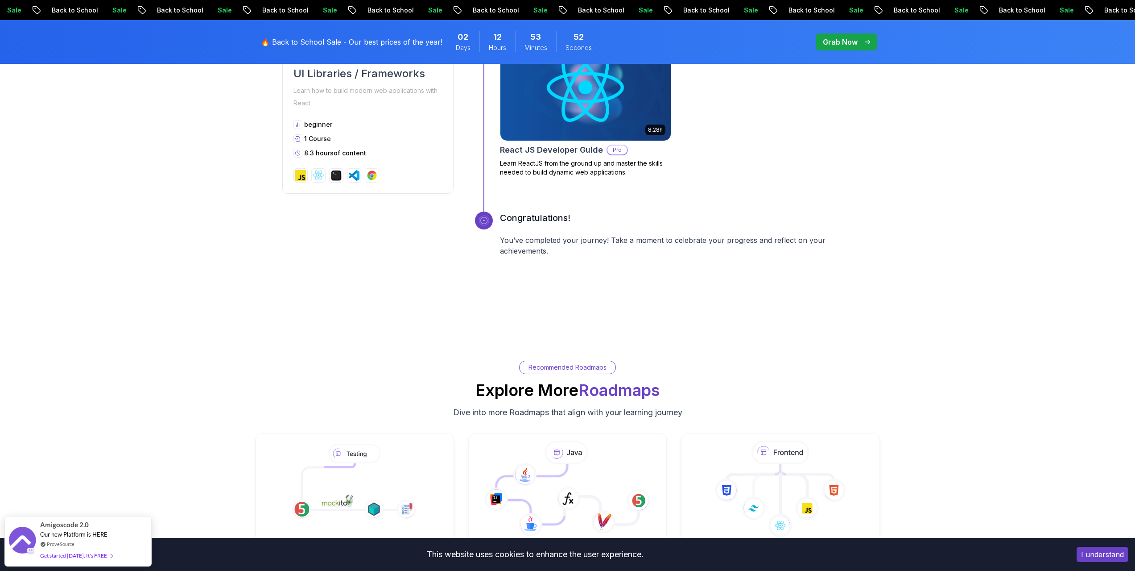
click at [362, 47] on p "🔥 Back to School Sale - Our best prices of the year!" at bounding box center [352, 42] width 182 height 11
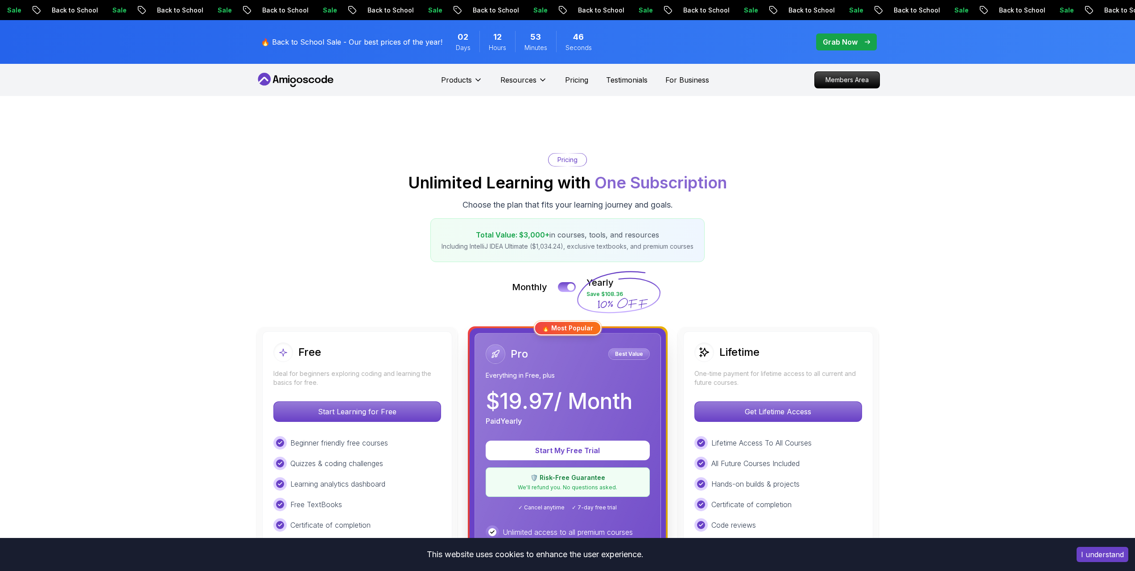
scroll to position [178, 0]
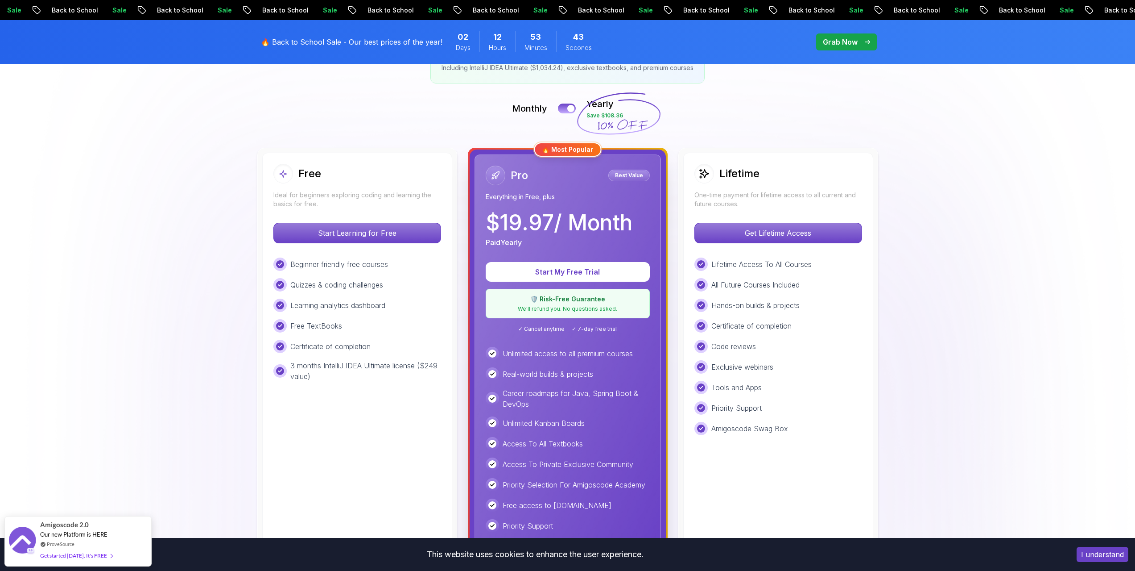
click at [812, 243] on div "Lifetime One-time payment for lifetime access to all current and future courses…" at bounding box center [779, 359] width 190 height 413
click at [812, 240] on p "Get Lifetime Access" at bounding box center [778, 233] width 158 height 19
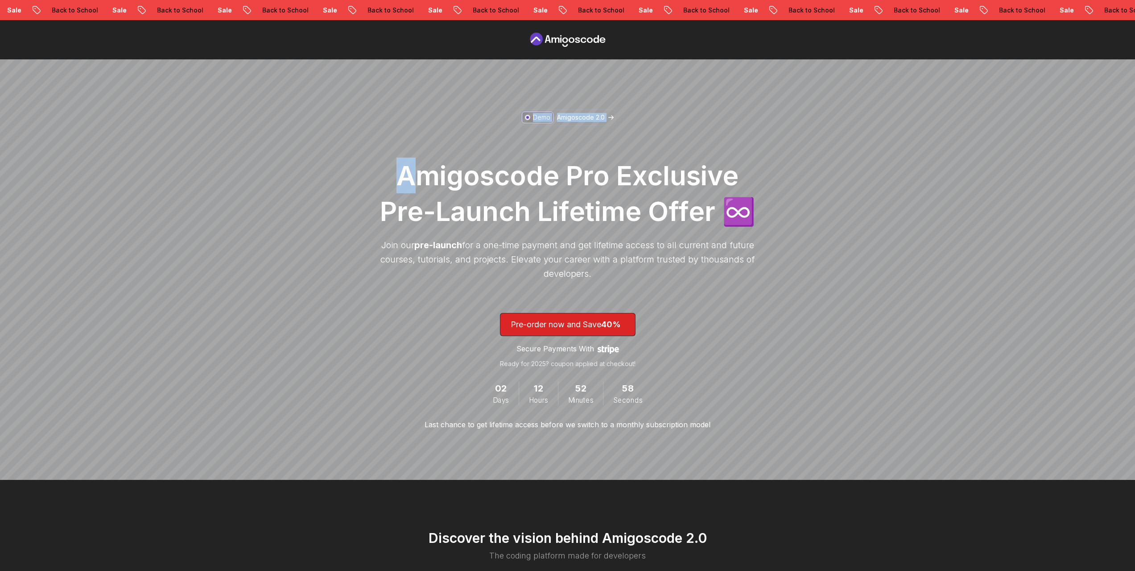
click at [799, 245] on div "Demo Amigoscode 2.0 Amigoscode Pro Exclusive Pre-Launch Lifetime Offer ♾️ Join …" at bounding box center [567, 269] width 1135 height 420
click at [599, 173] on h1 "Amigoscode Pro Exclusive Pre-Launch Lifetime Offer ♾️" at bounding box center [568, 192] width 384 height 71
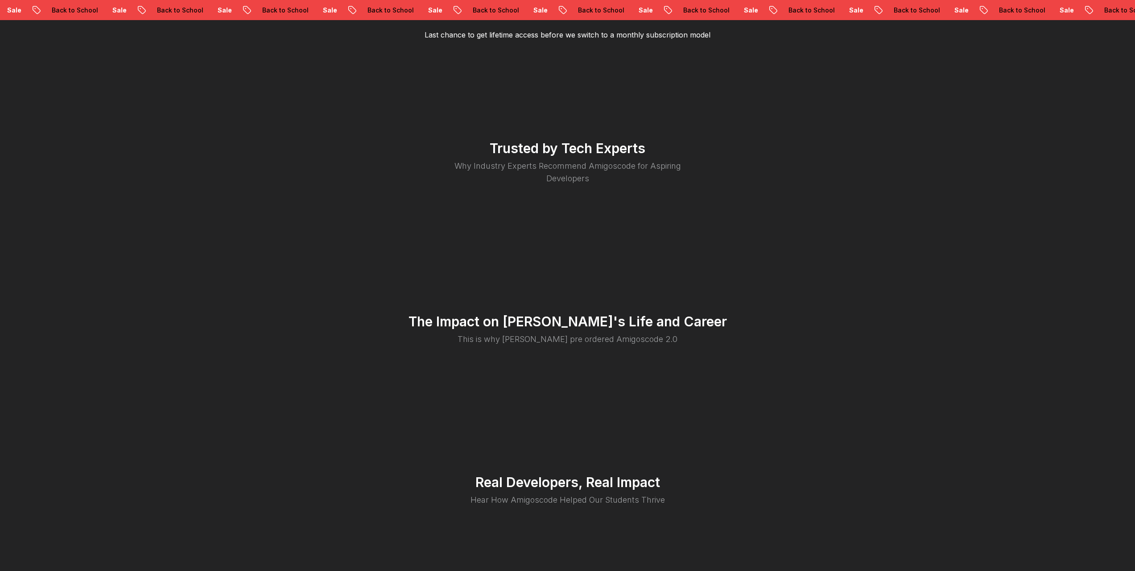
scroll to position [1707, 0]
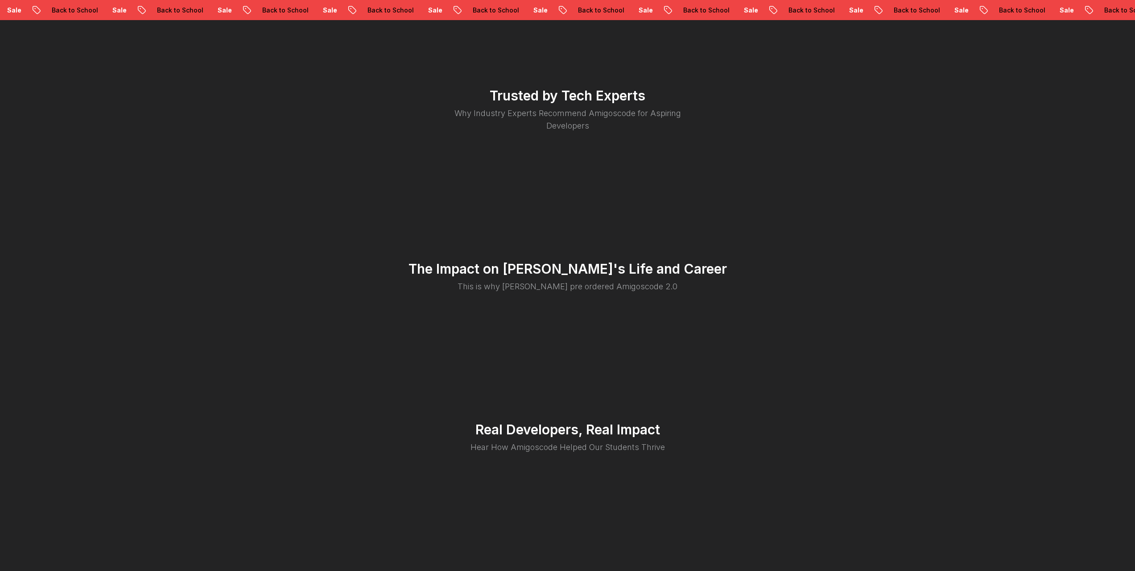
drag, startPoint x: 928, startPoint y: 348, endPoint x: 924, endPoint y: 393, distance: 44.7
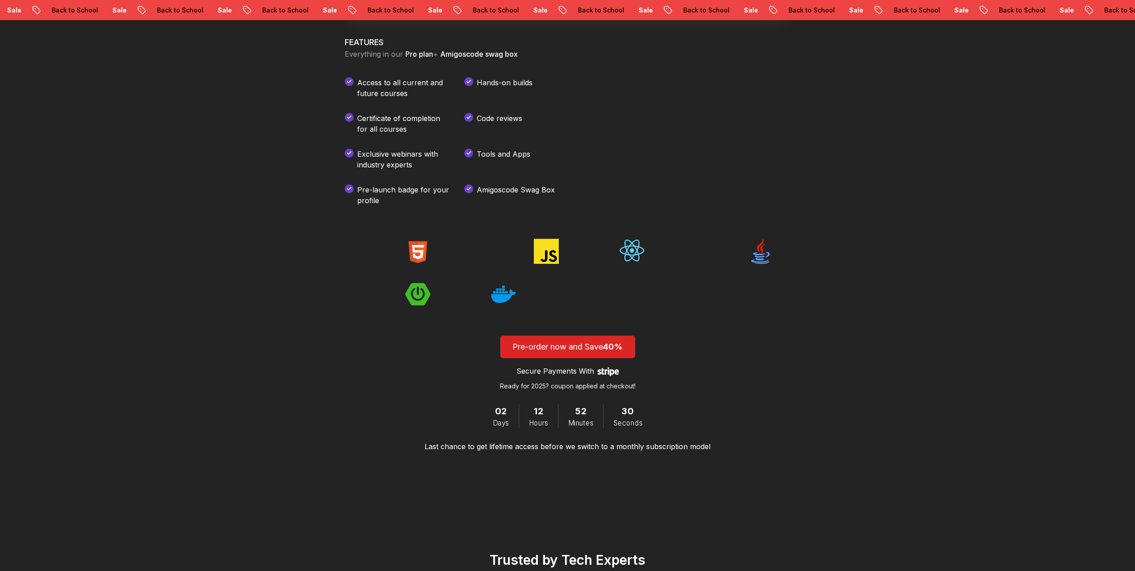
drag, startPoint x: 911, startPoint y: 438, endPoint x: 911, endPoint y: 406, distance: 32.1
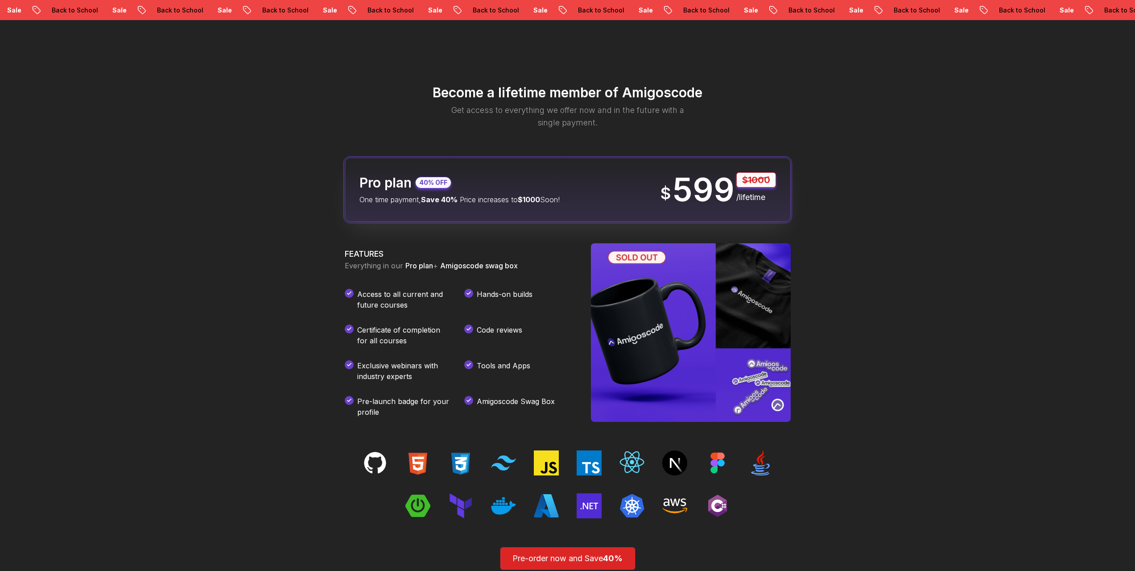
scroll to position [981, 0]
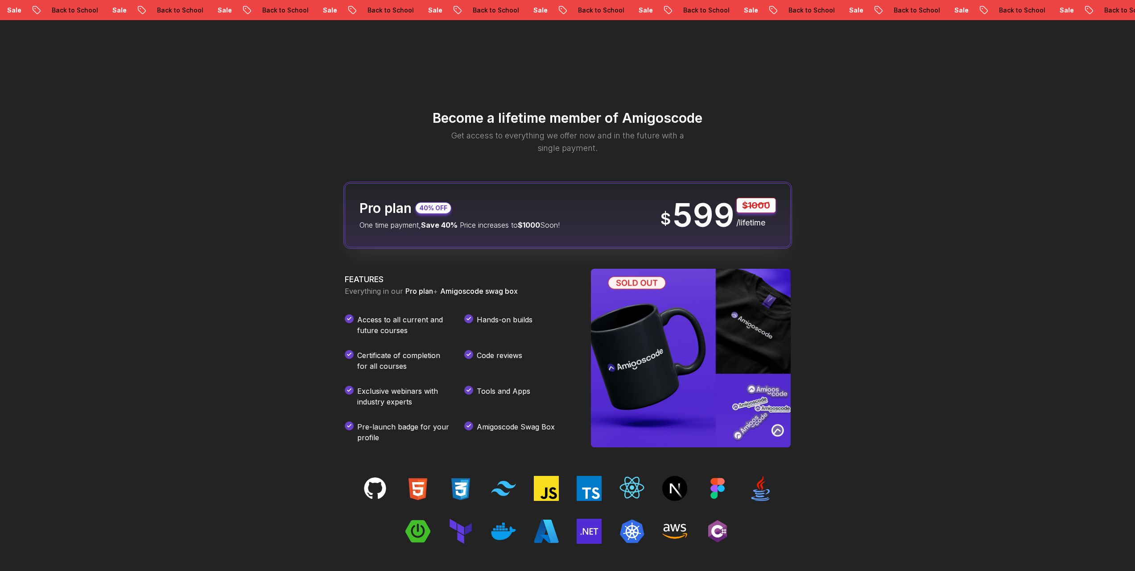
drag, startPoint x: 904, startPoint y: 354, endPoint x: 904, endPoint y: 326, distance: 28.1
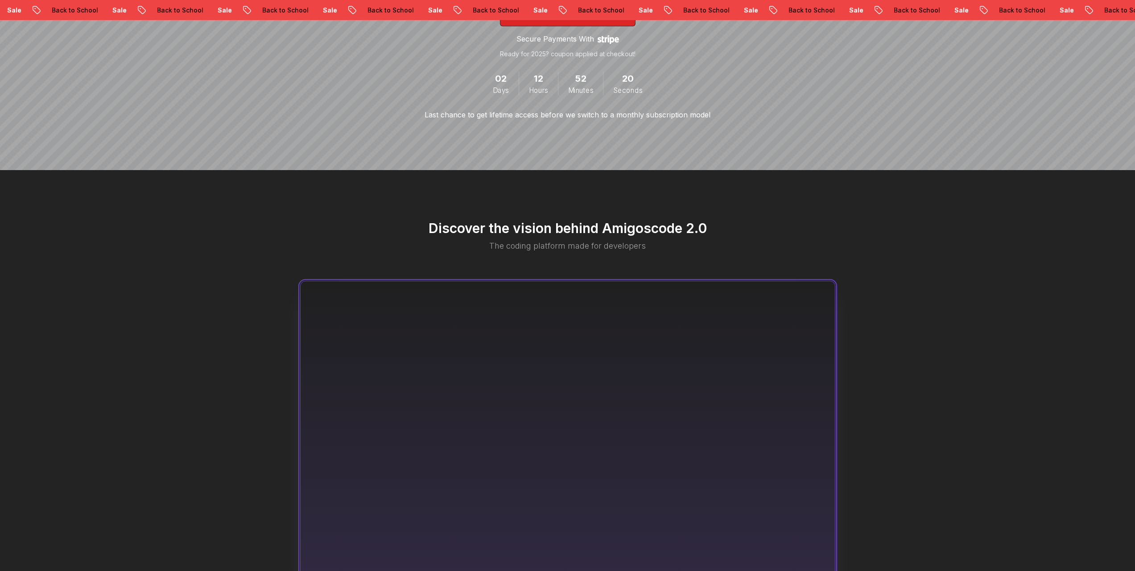
scroll to position [0, 0]
